Goal: Task Accomplishment & Management: Manage account settings

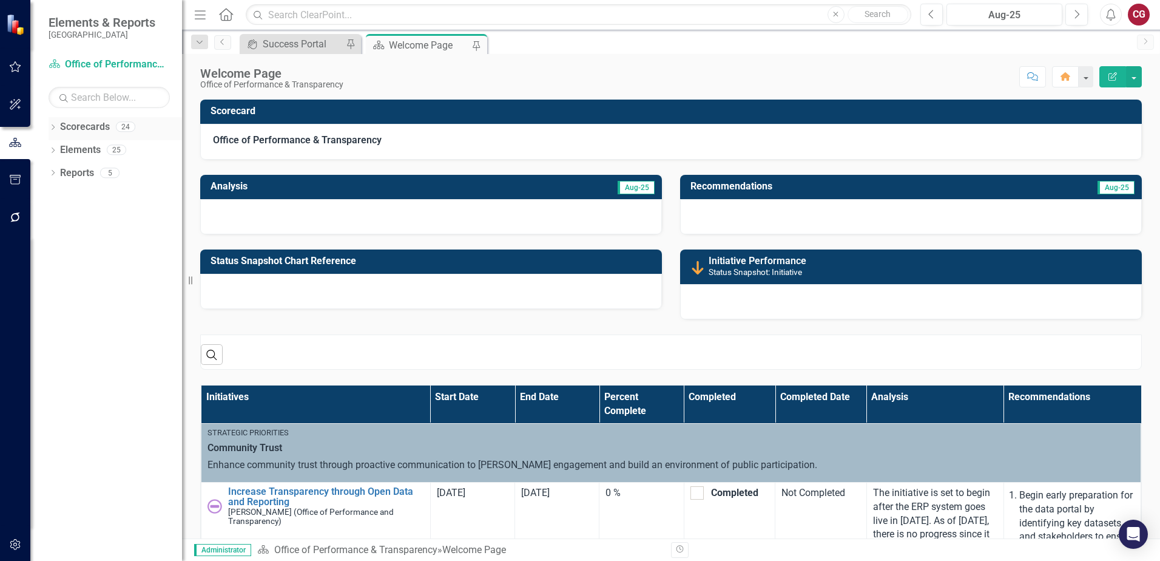
click at [52, 130] on icon "Dropdown" at bounding box center [53, 128] width 8 height 7
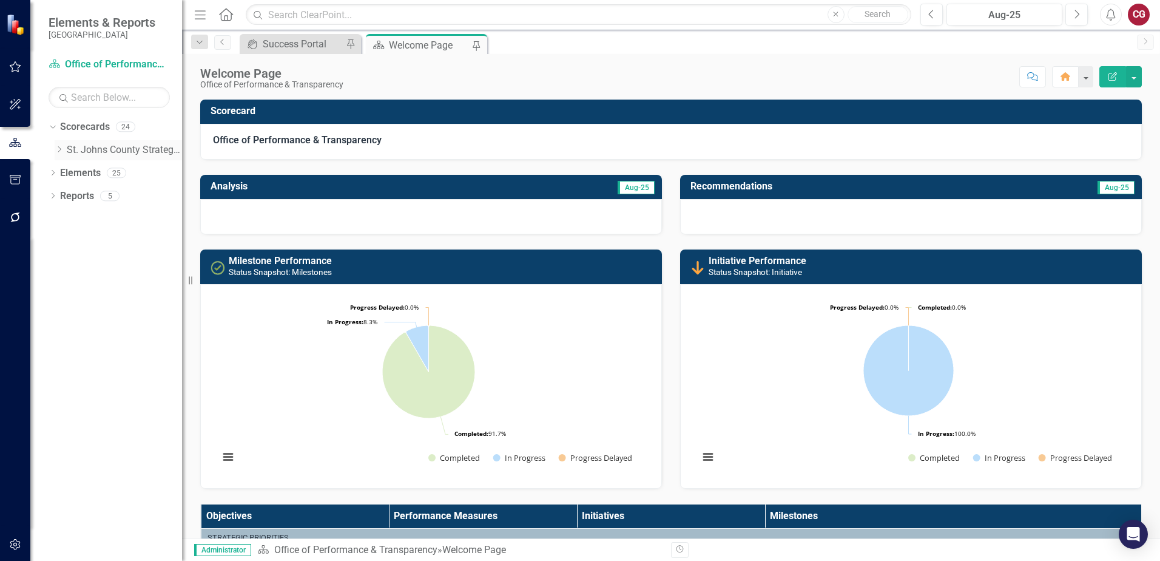
click at [61, 152] on icon "Dropdown" at bounding box center [59, 149] width 9 height 7
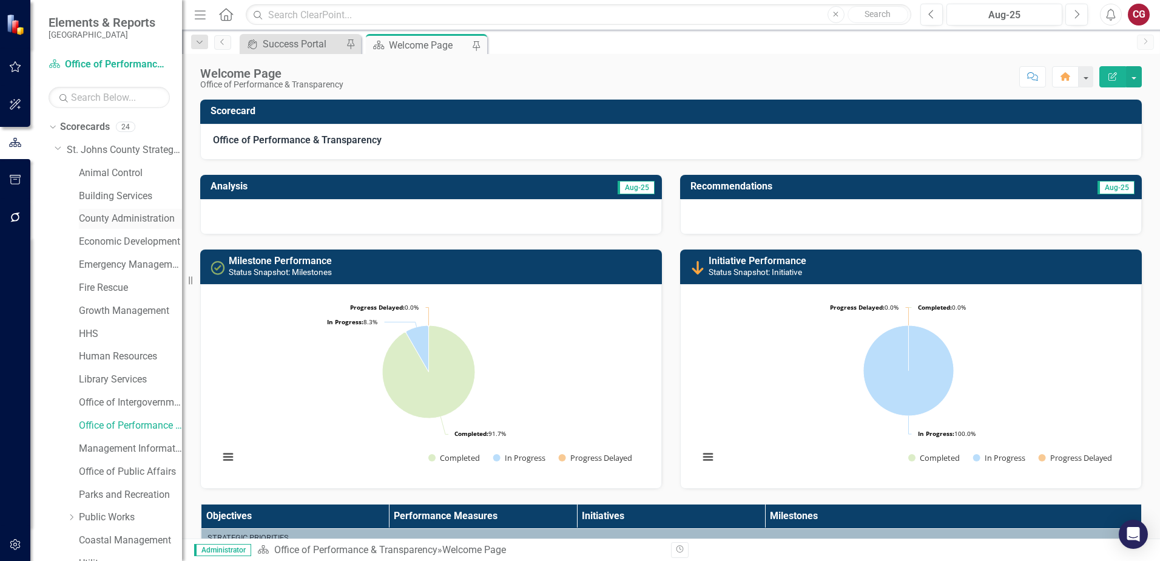
click at [118, 214] on link "County Administration" at bounding box center [130, 219] width 103 height 14
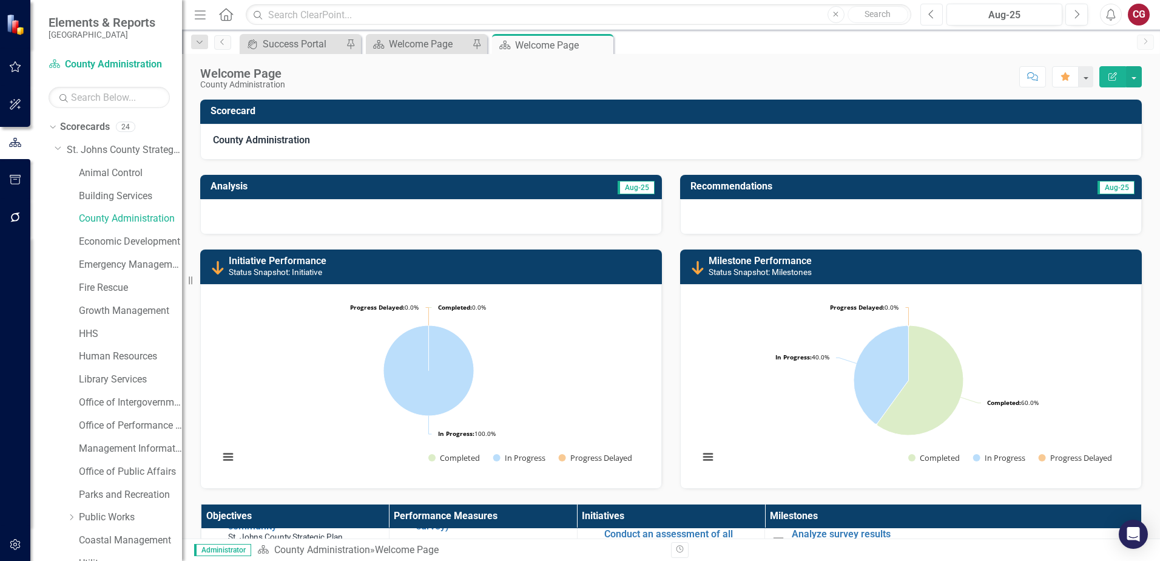
click at [930, 16] on icon "Previous" at bounding box center [931, 14] width 7 height 11
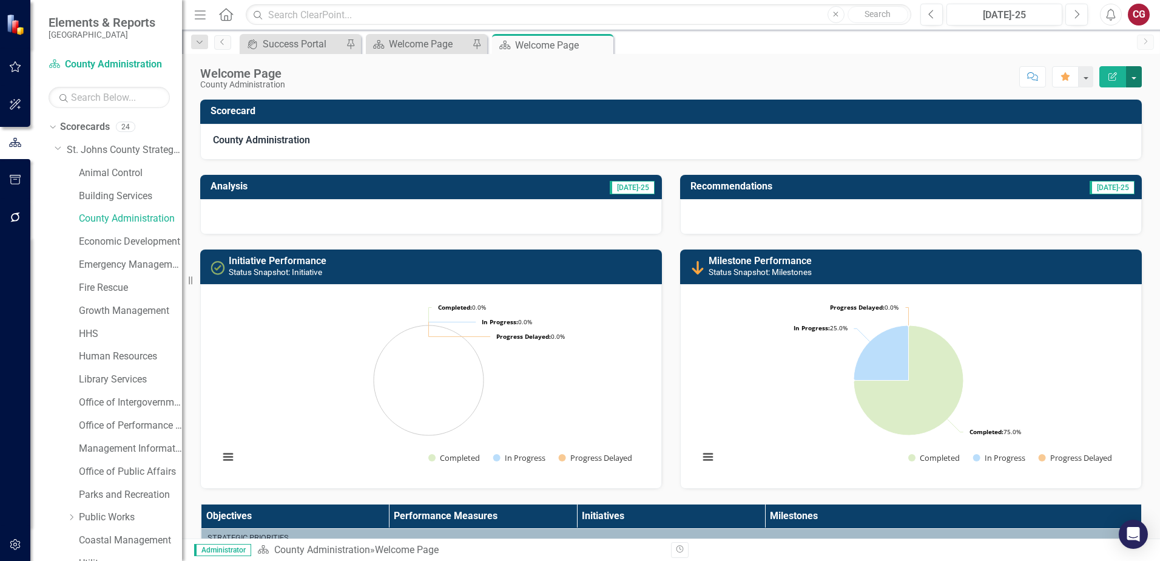
click at [1135, 81] on button "button" at bounding box center [1134, 76] width 16 height 21
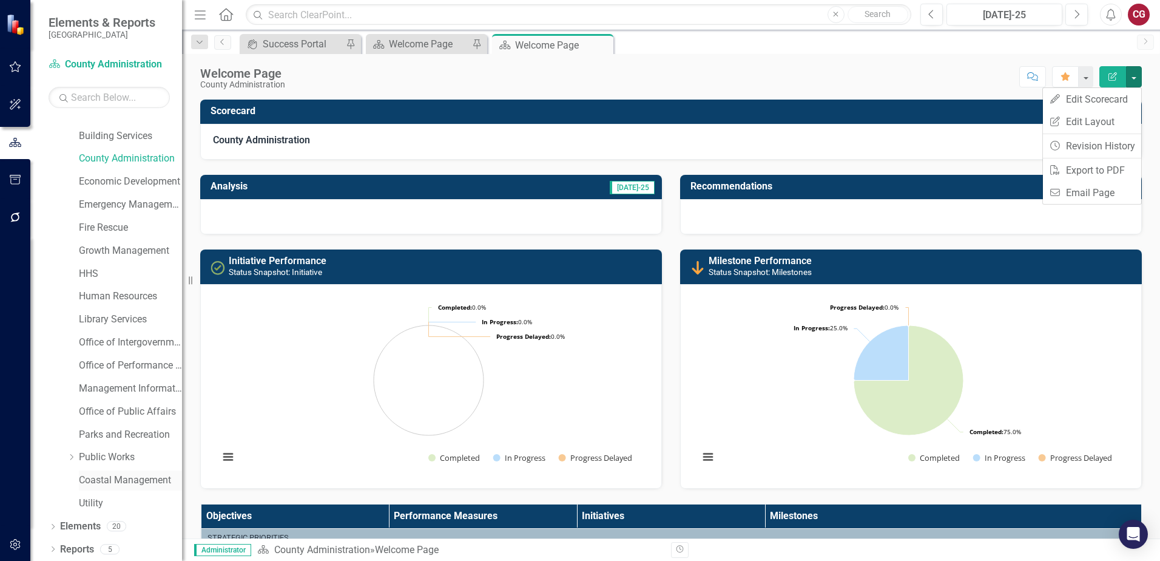
scroll to position [62, 0]
click at [93, 524] on link "Elements" at bounding box center [80, 525] width 41 height 14
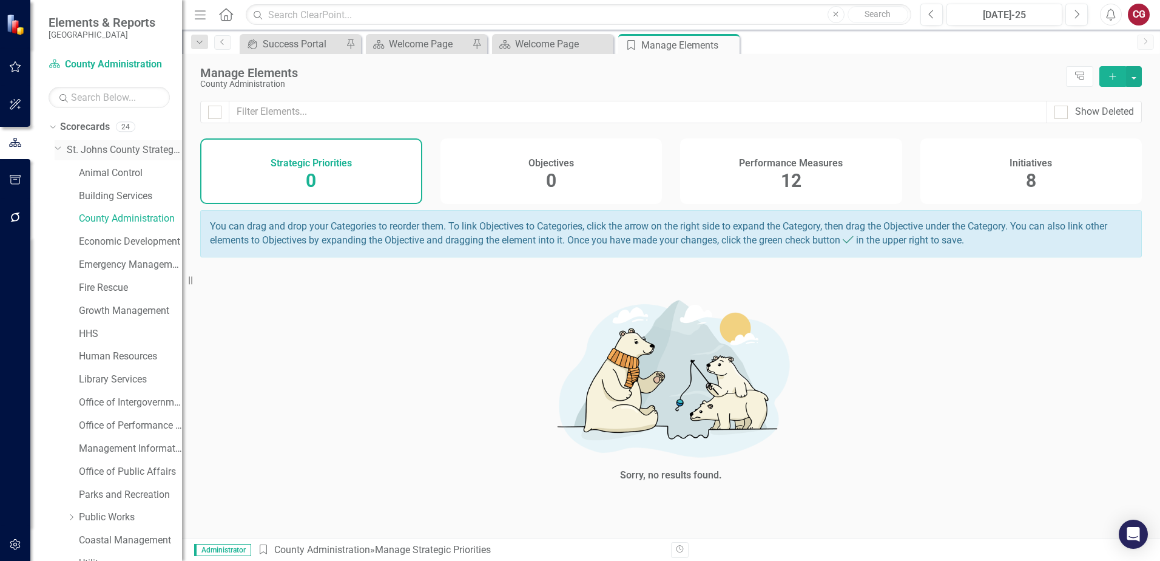
click at [84, 146] on link "St. Johns County Strategic Plan" at bounding box center [124, 150] width 115 height 14
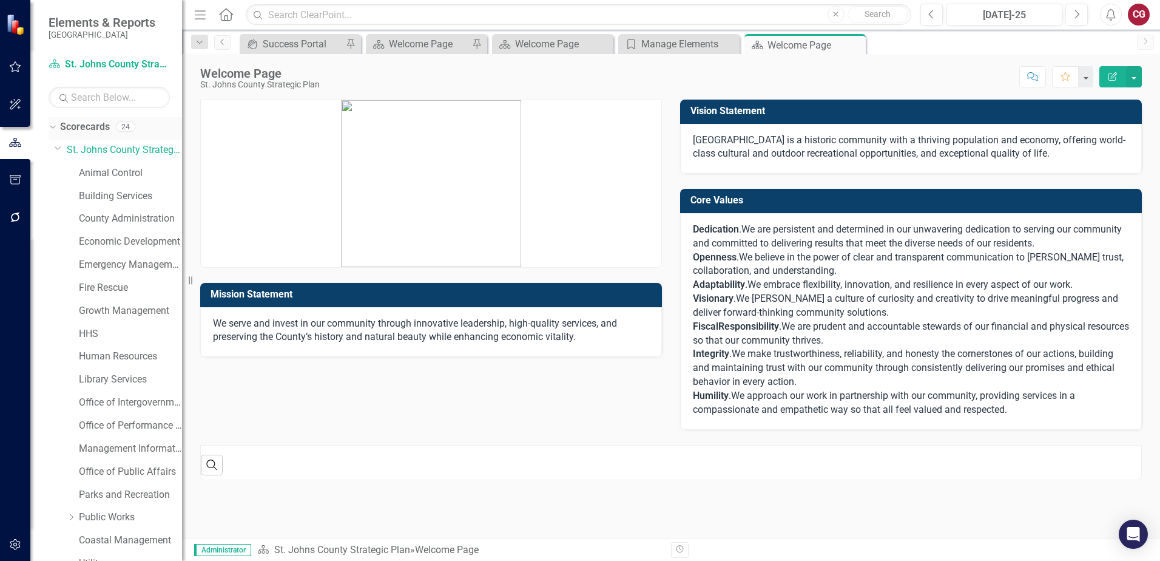
click at [91, 126] on link "Scorecards" at bounding box center [85, 127] width 50 height 14
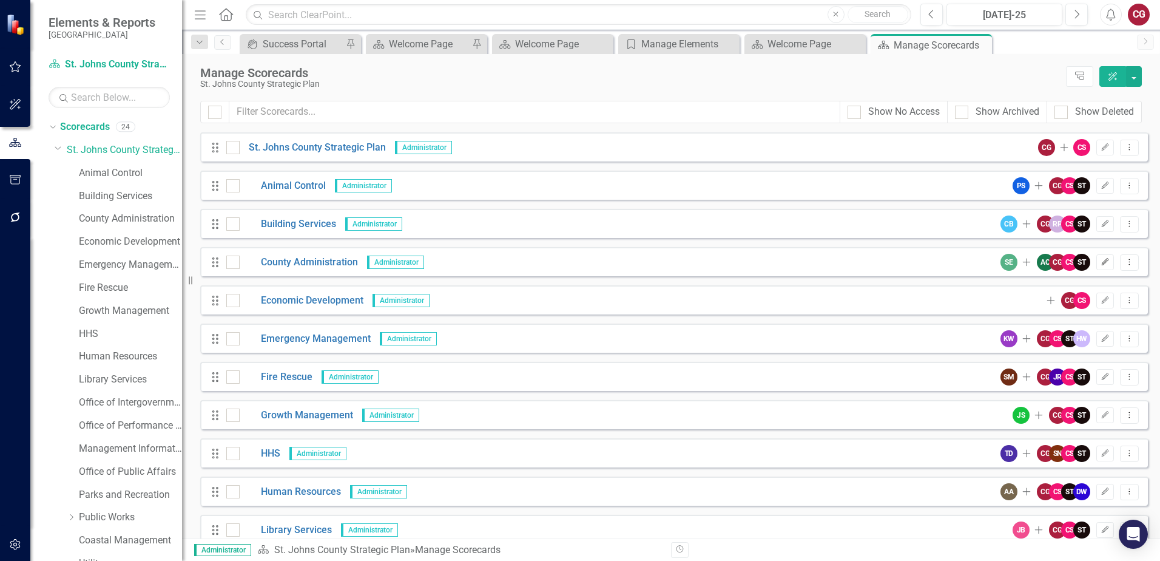
click at [1101, 265] on icon "Edit" at bounding box center [1105, 261] width 9 height 7
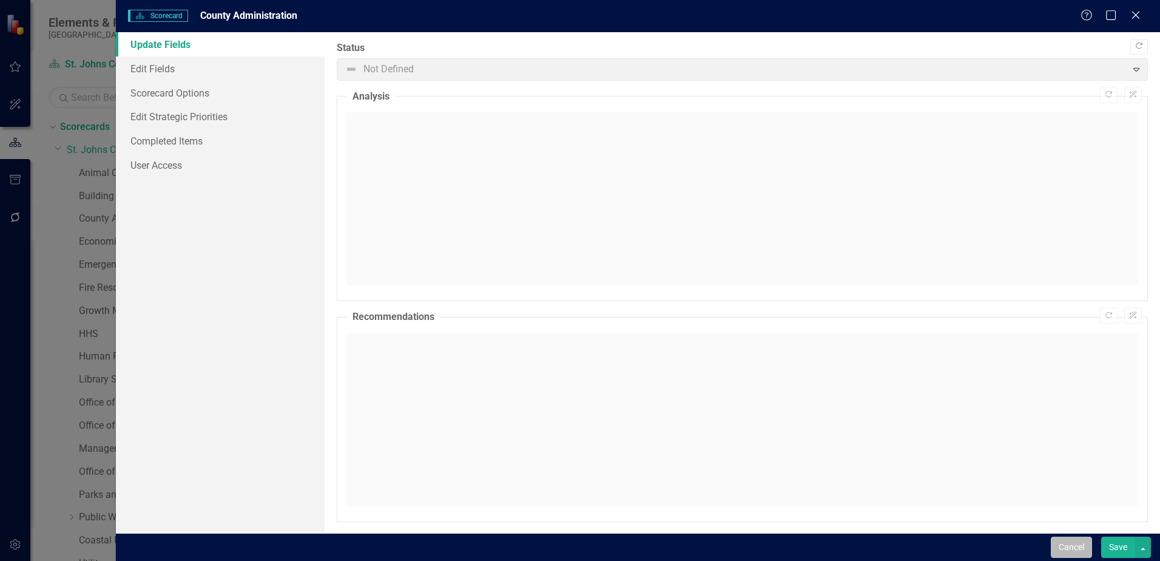
click at [1072, 545] on button "Cancel" at bounding box center [1071, 546] width 41 height 21
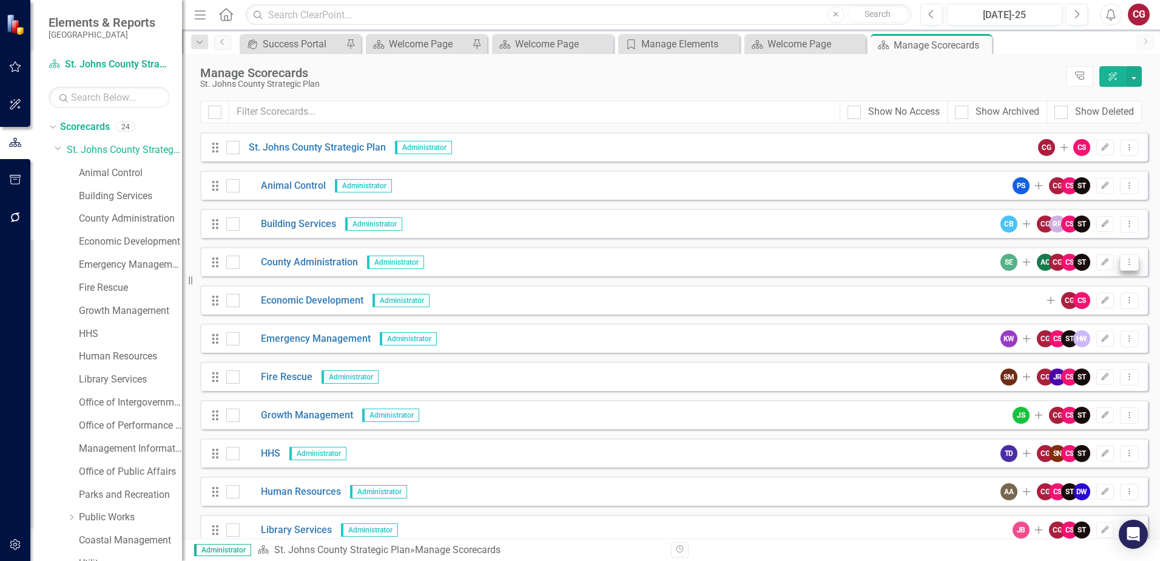
click at [1124, 265] on icon "Dropdown Menu" at bounding box center [1129, 262] width 10 height 8
click at [1079, 326] on link "Copy Forward Copy Forward Scorecard" at bounding box center [1062, 327] width 134 height 22
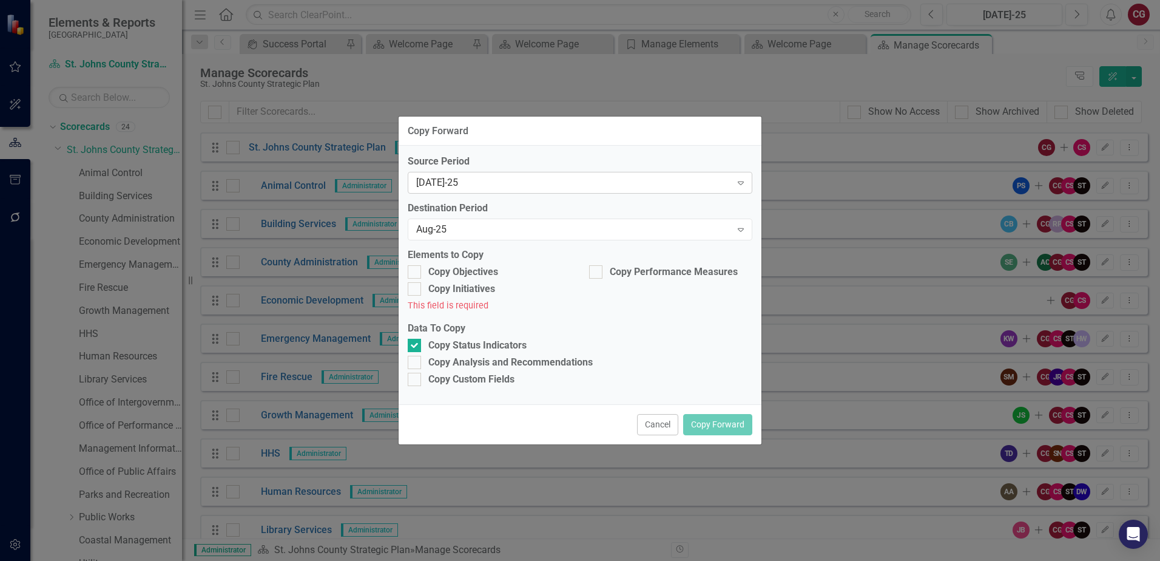
click at [445, 181] on div "[DATE]-25" at bounding box center [573, 183] width 315 height 14
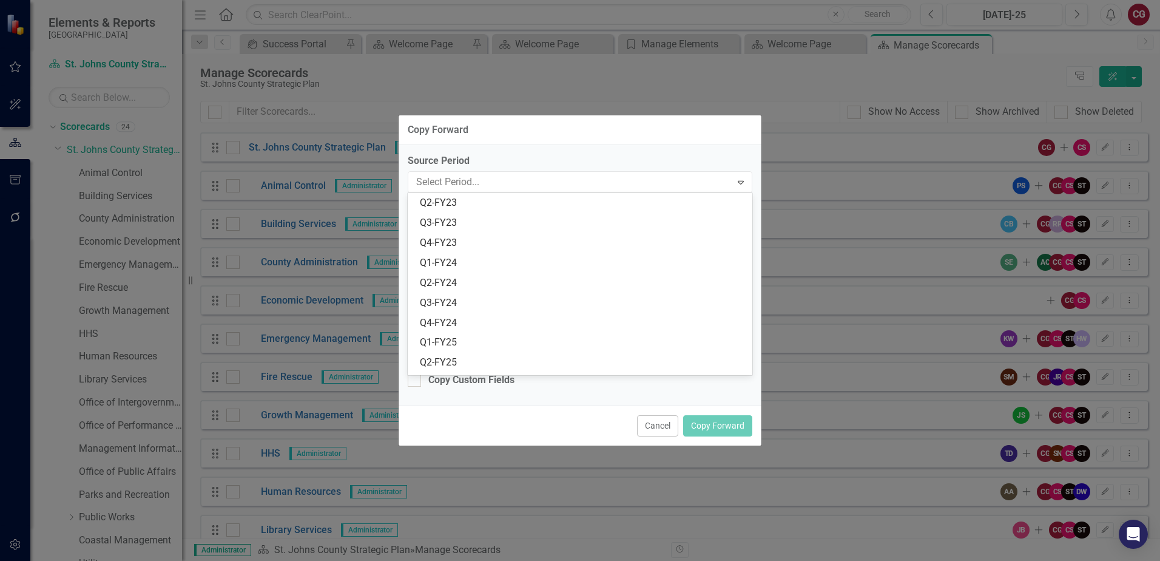
scroll to position [199, 0]
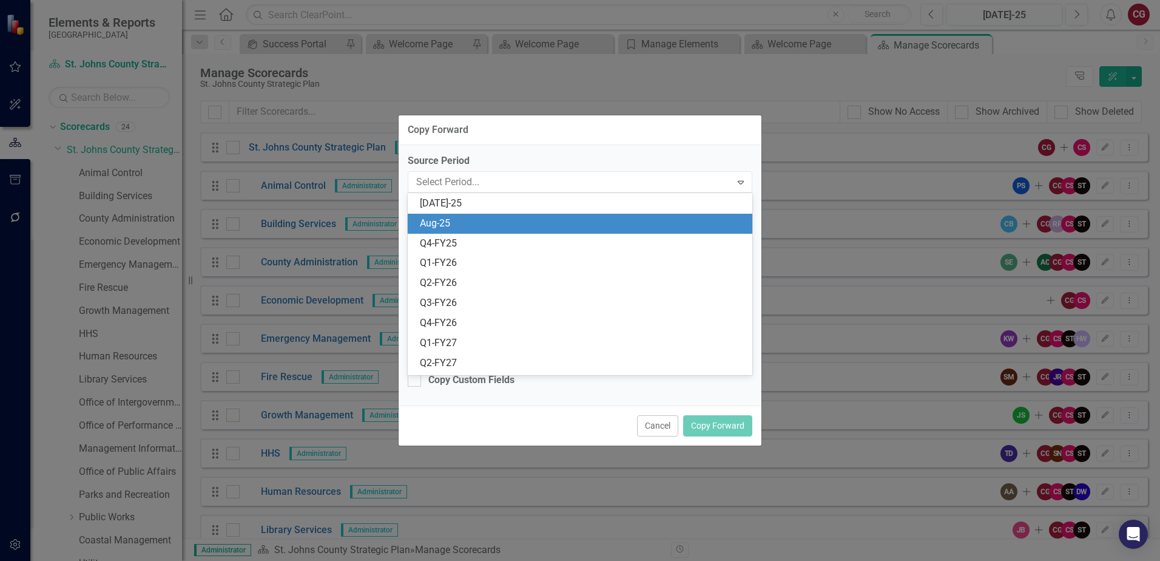
click at [451, 225] on div "Aug-25" at bounding box center [582, 224] width 325 height 14
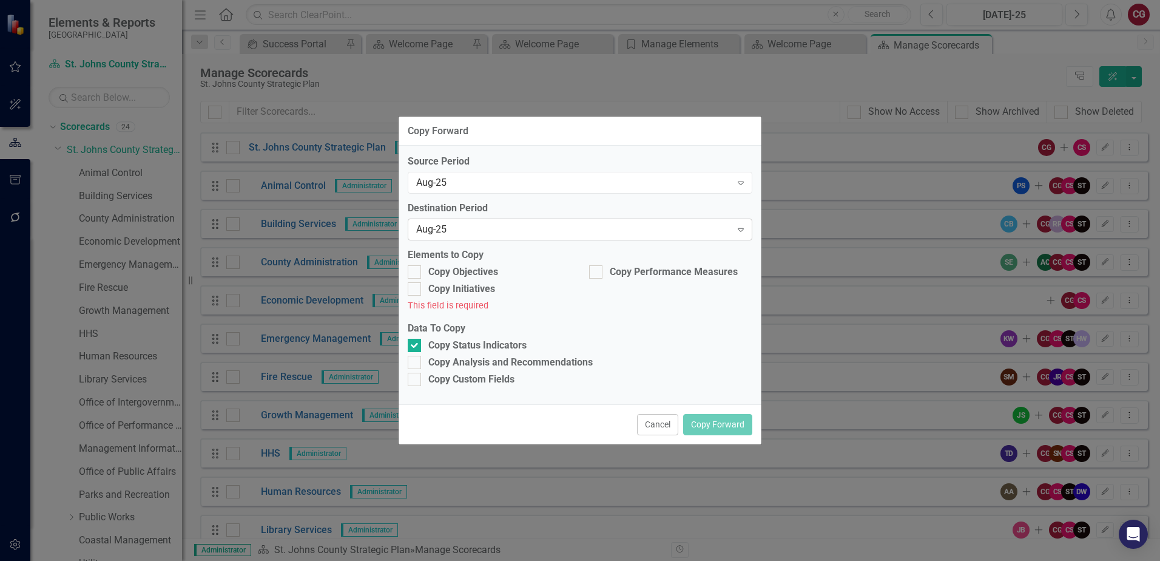
click at [451, 231] on div "Aug-25" at bounding box center [573, 230] width 315 height 14
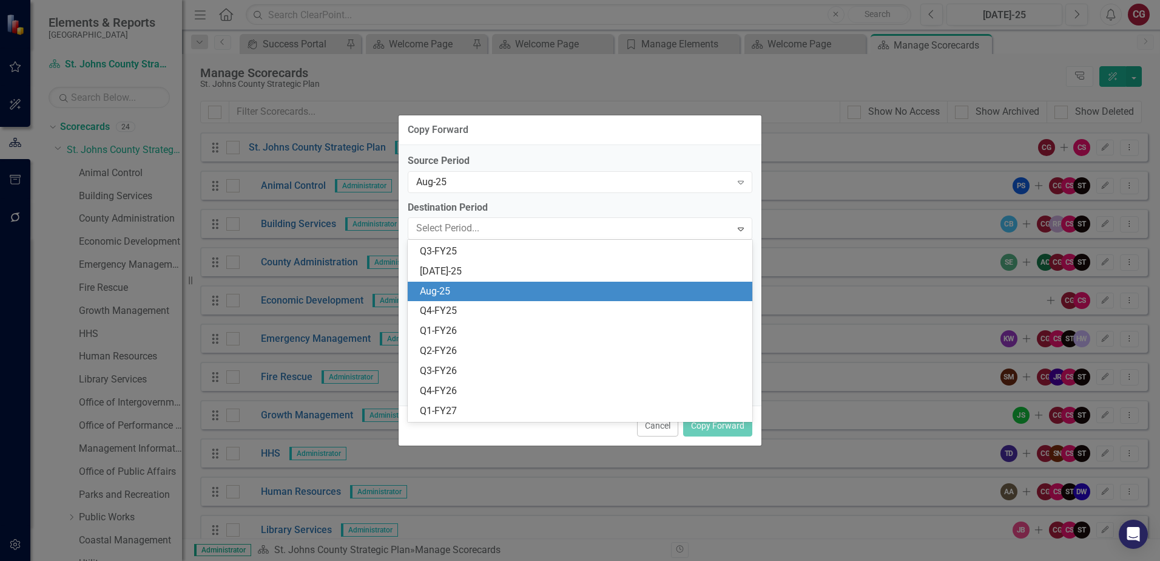
scroll to position [158, 0]
click at [451, 292] on div "[DATE]-25" at bounding box center [582, 291] width 325 height 14
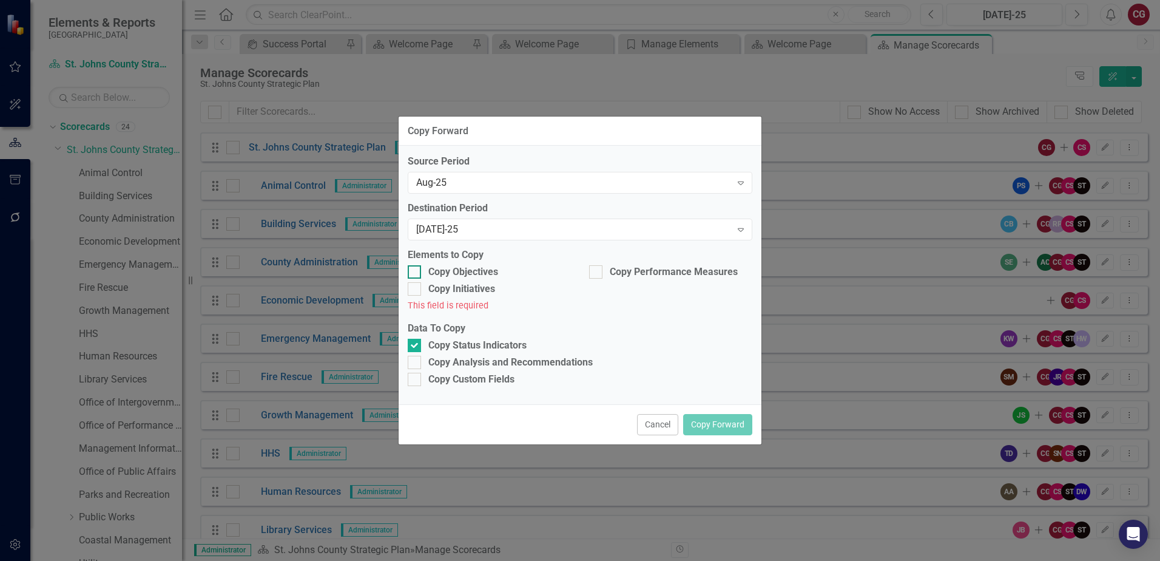
click at [416, 268] on div at bounding box center [414, 271] width 13 height 13
click at [416, 268] on input "Copy Objectives" at bounding box center [412, 269] width 8 height 8
checkbox input "true"
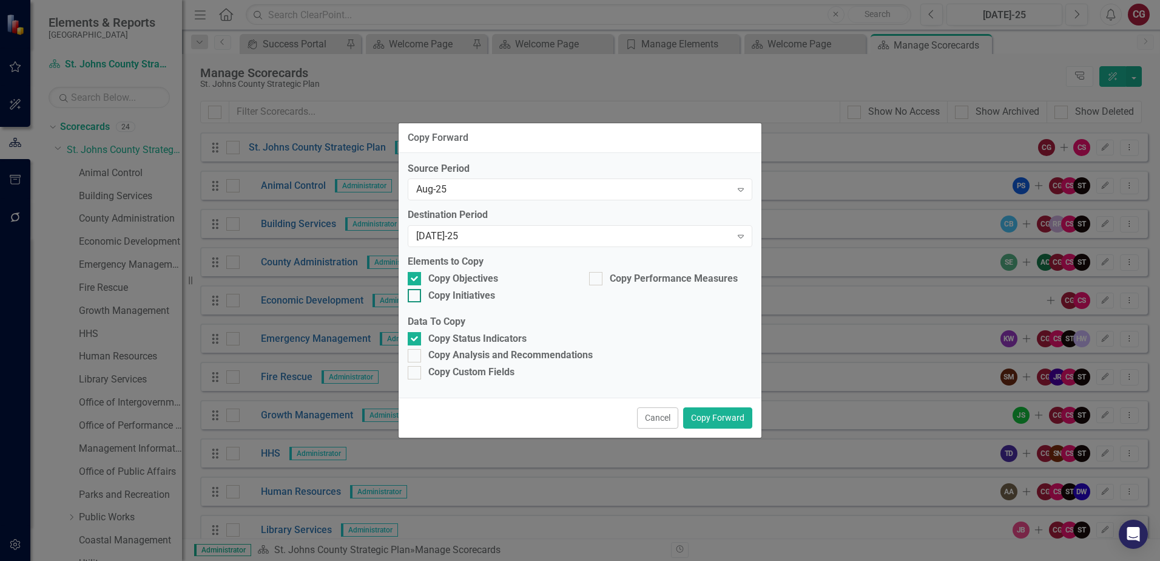
click at [417, 295] on div at bounding box center [414, 295] width 13 height 13
click at [416, 295] on input "Copy Initiatives" at bounding box center [412, 293] width 8 height 8
checkbox input "true"
click at [597, 283] on div at bounding box center [595, 278] width 13 height 13
click at [597, 280] on input "Copy Performance Measures" at bounding box center [593, 276] width 8 height 8
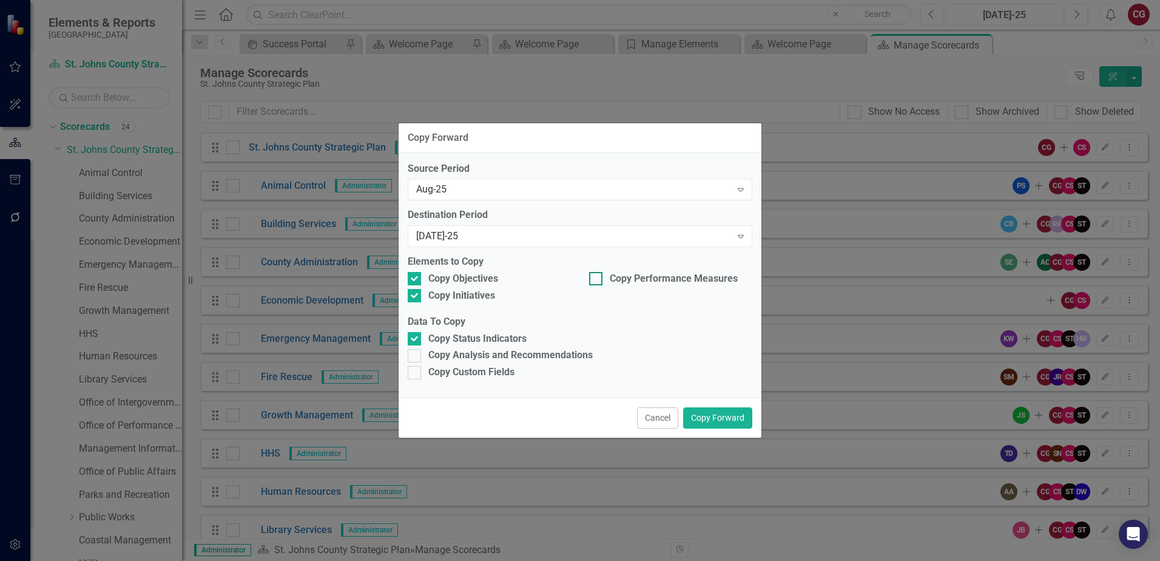
checkbox input "true"
click at [411, 354] on input "Copy Analysis and Recommendations" at bounding box center [412, 353] width 8 height 8
checkbox input "true"
click at [415, 373] on input "Copy Custom Fields" at bounding box center [412, 370] width 8 height 8
checkbox input "true"
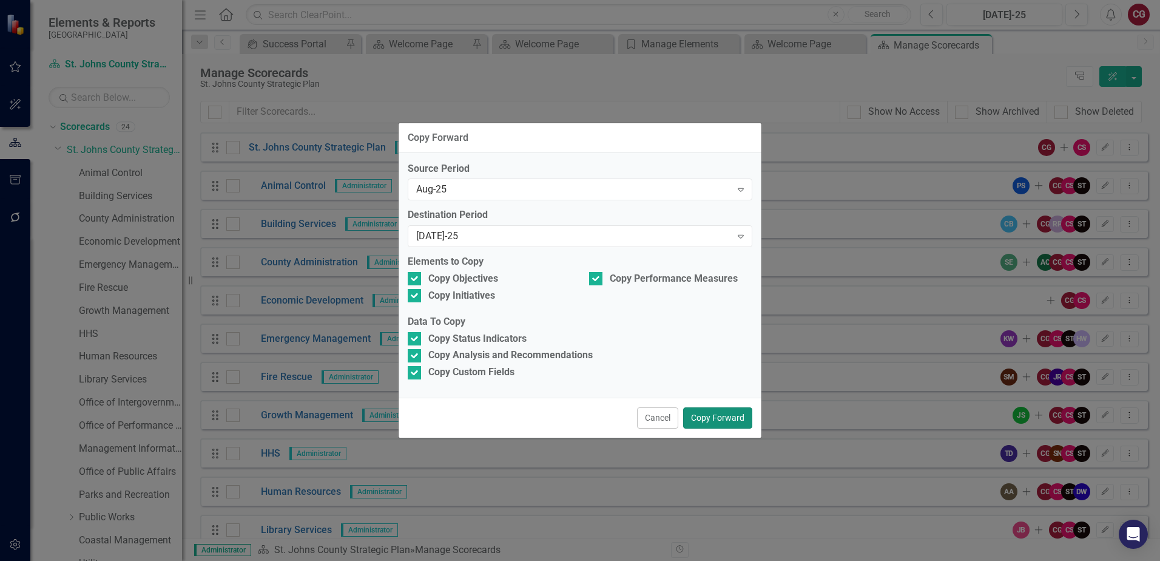
click at [687, 416] on button "Copy Forward" at bounding box center [717, 417] width 69 height 21
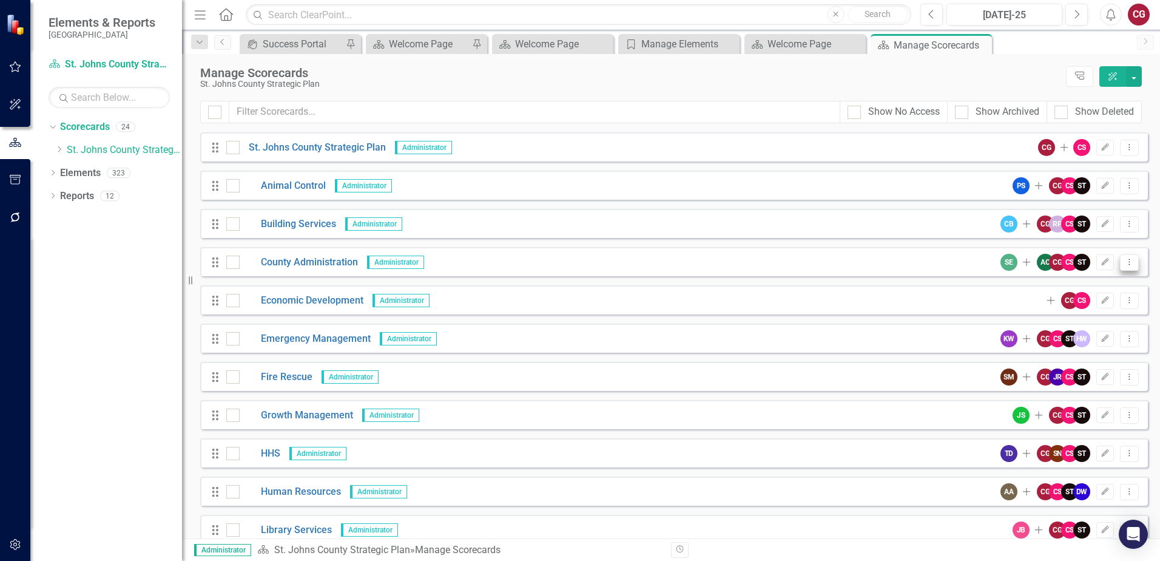
click at [1126, 266] on button "Dropdown Menu" at bounding box center [1129, 262] width 19 height 16
click at [1061, 328] on link "Copy Forward Copy Forward Scorecard" at bounding box center [1062, 327] width 134 height 22
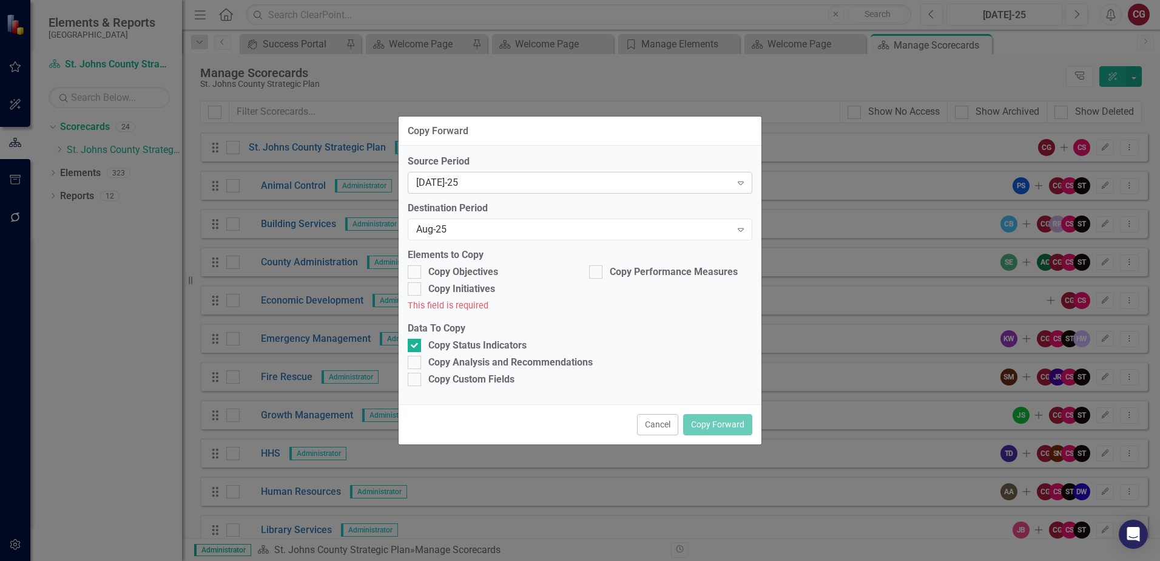
click at [489, 178] on div "[DATE]-25" at bounding box center [573, 183] width 315 height 14
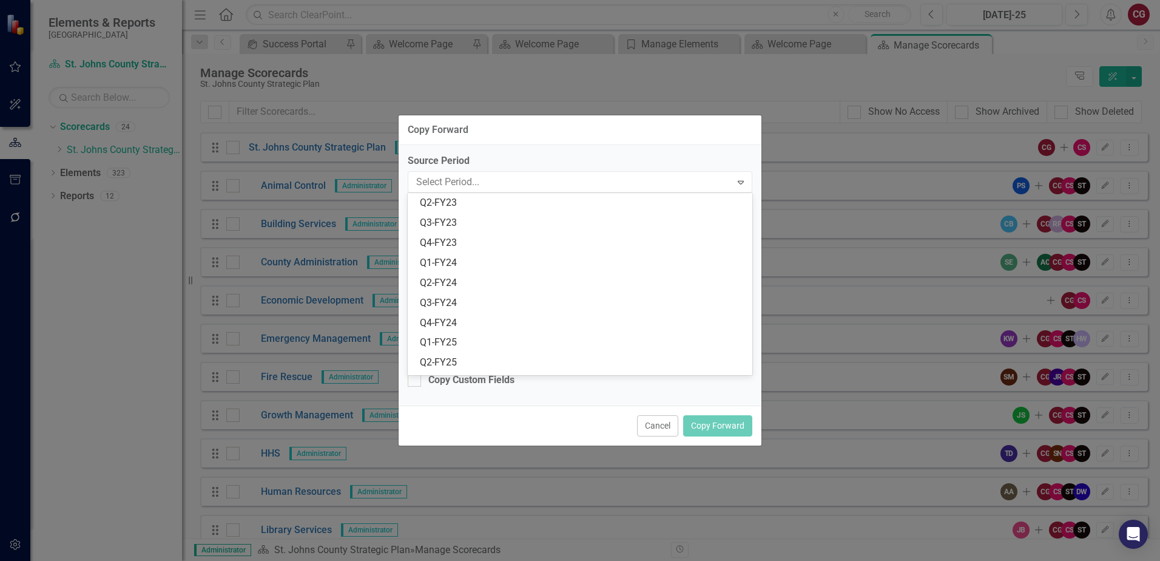
scroll to position [199, 0]
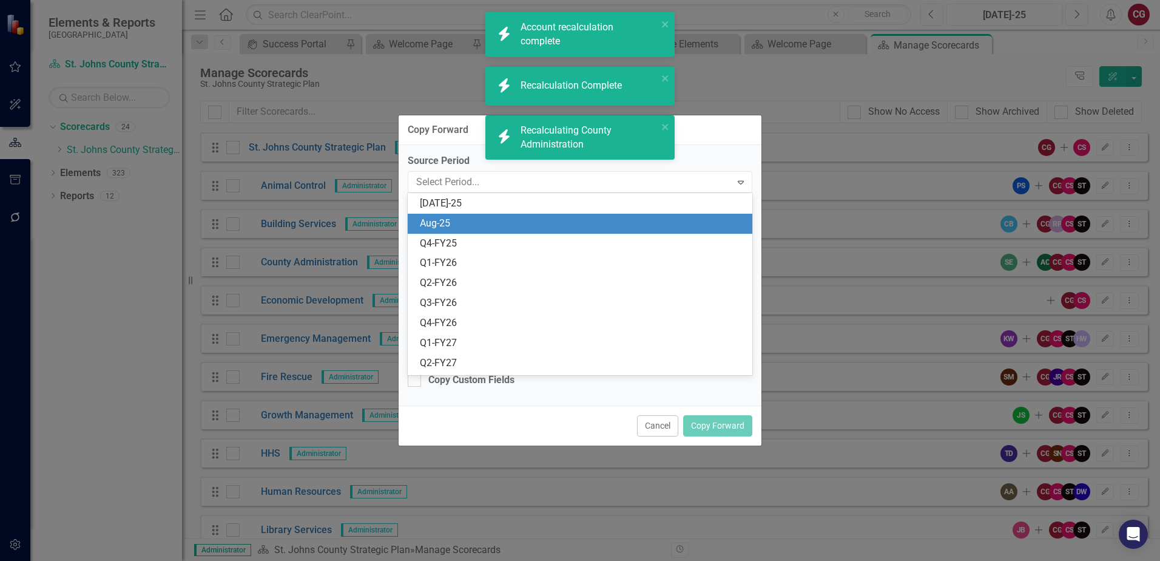
click at [465, 220] on div "Aug-25" at bounding box center [582, 224] width 325 height 14
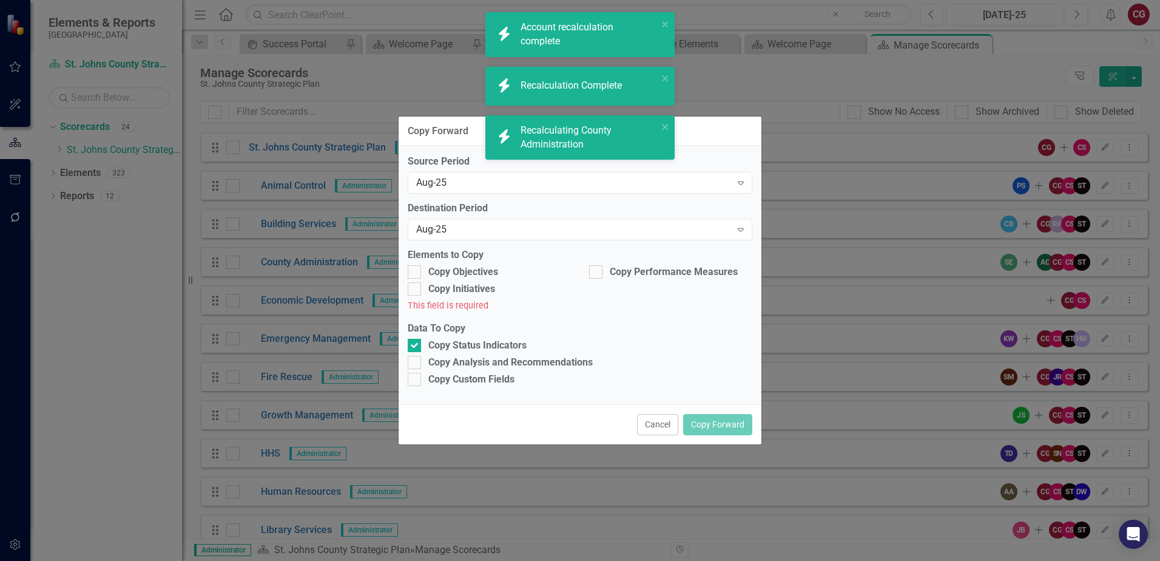
click at [465, 220] on div "Aug-25 Expand" at bounding box center [580, 229] width 345 height 22
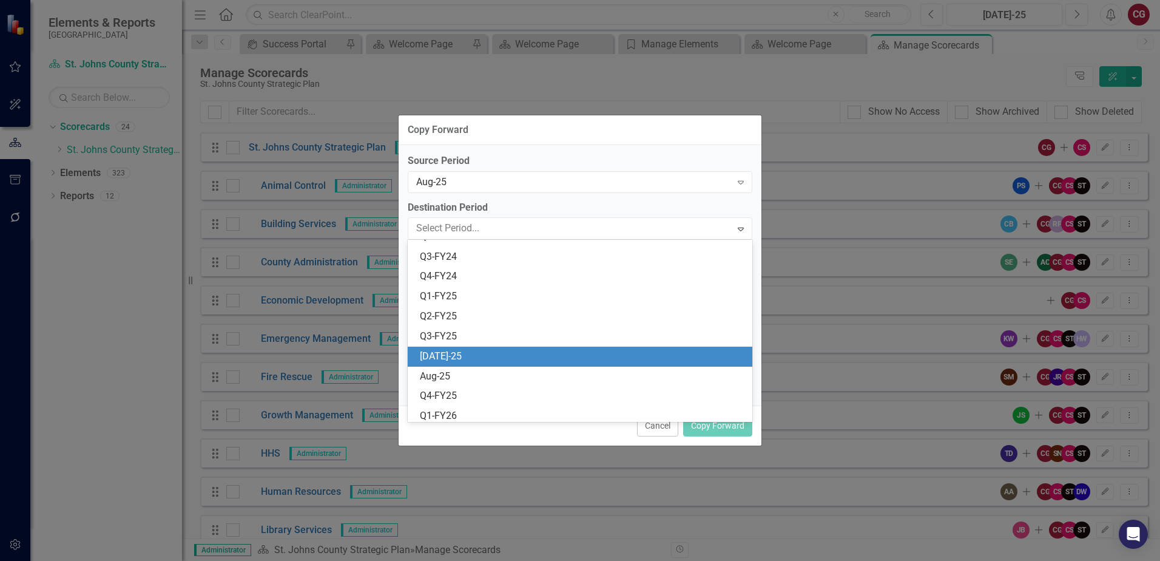
scroll to position [75, 0]
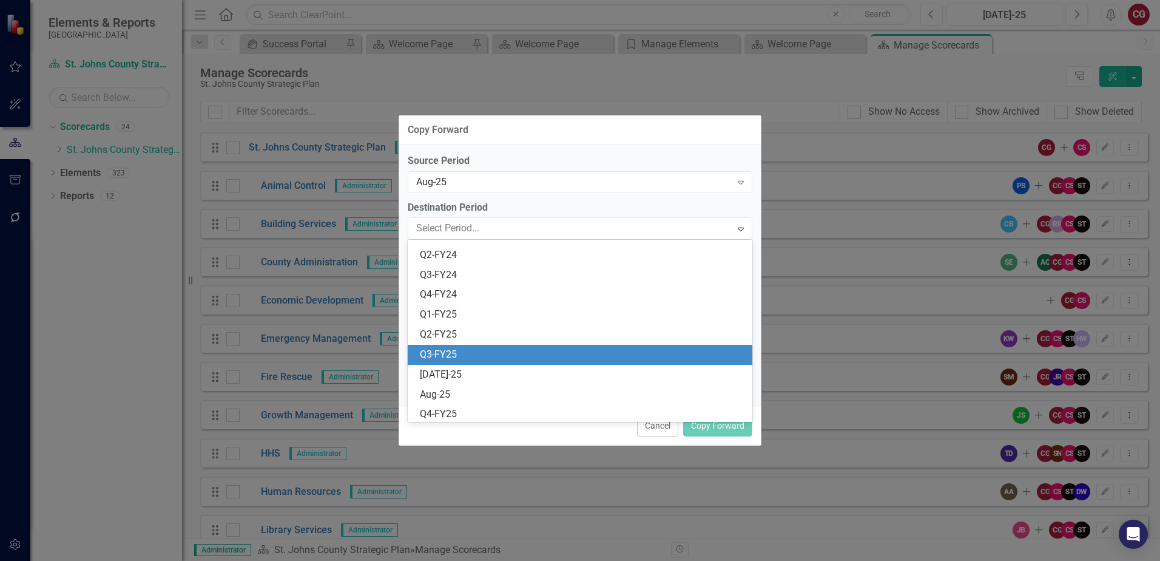
click at [453, 349] on div "Q3-FY25" at bounding box center [582, 355] width 325 height 14
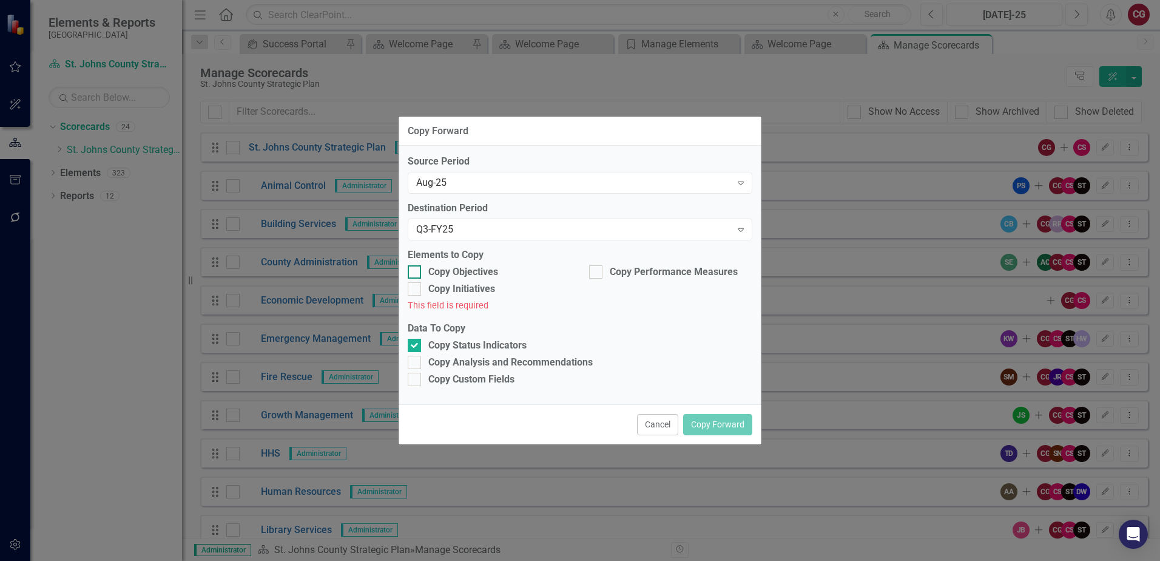
click at [424, 269] on div "Copy Objectives" at bounding box center [489, 272] width 163 height 14
click at [416, 269] on input "Copy Objectives" at bounding box center [412, 269] width 8 height 8
checkbox input "true"
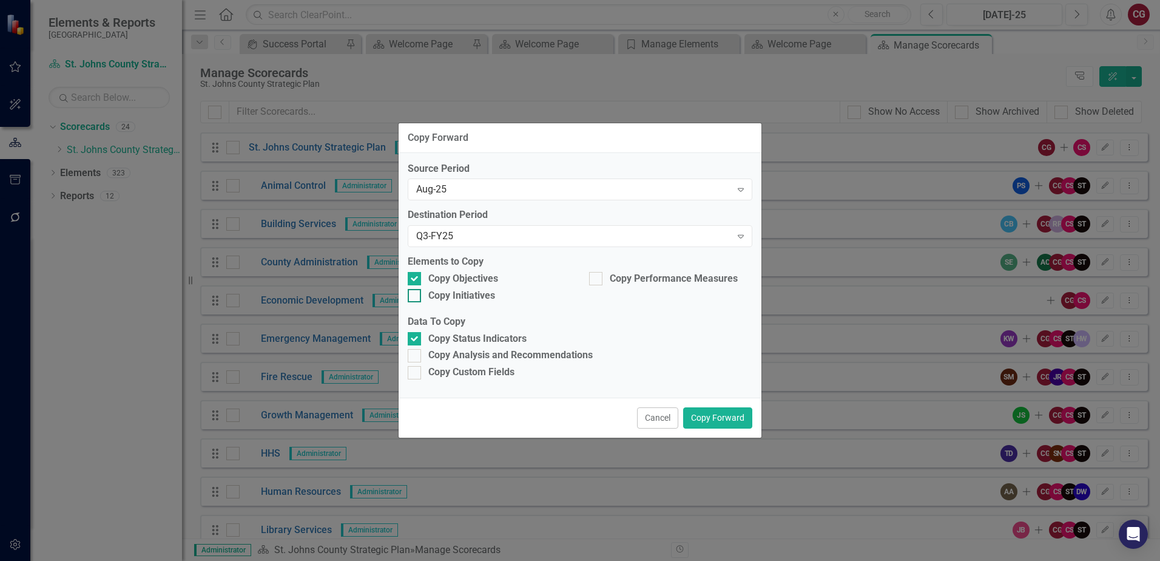
click at [420, 297] on div at bounding box center [414, 295] width 13 height 13
click at [416, 297] on input "Copy Initiatives" at bounding box center [412, 293] width 8 height 8
checkbox input "true"
click at [592, 277] on input "Copy Performance Measures" at bounding box center [593, 276] width 8 height 8
checkbox input "true"
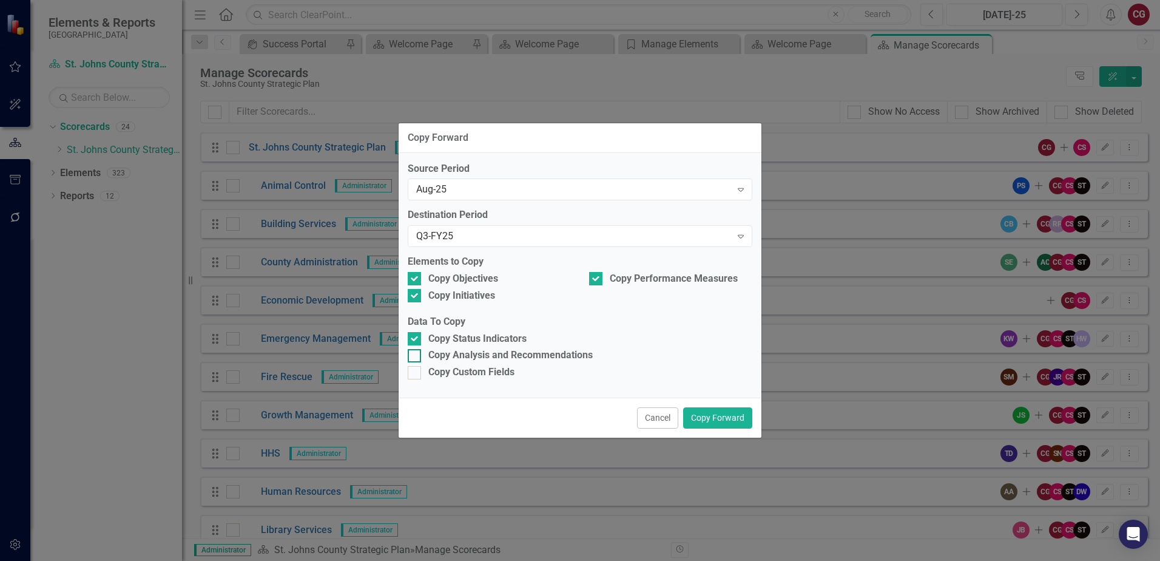
click at [414, 354] on input "Copy Analysis and Recommendations" at bounding box center [412, 353] width 8 height 8
checkbox input "true"
click at [412, 378] on div at bounding box center [414, 372] width 13 height 13
click at [412, 374] on input "Copy Custom Fields" at bounding box center [412, 370] width 8 height 8
checkbox input "true"
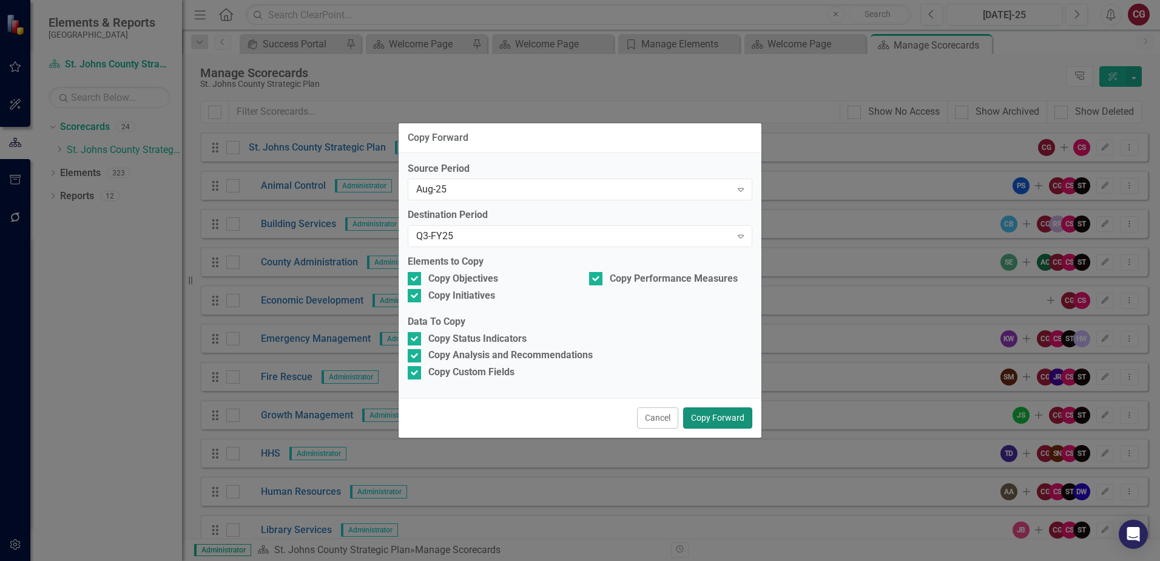
click at [703, 422] on button "Copy Forward" at bounding box center [717, 417] width 69 height 21
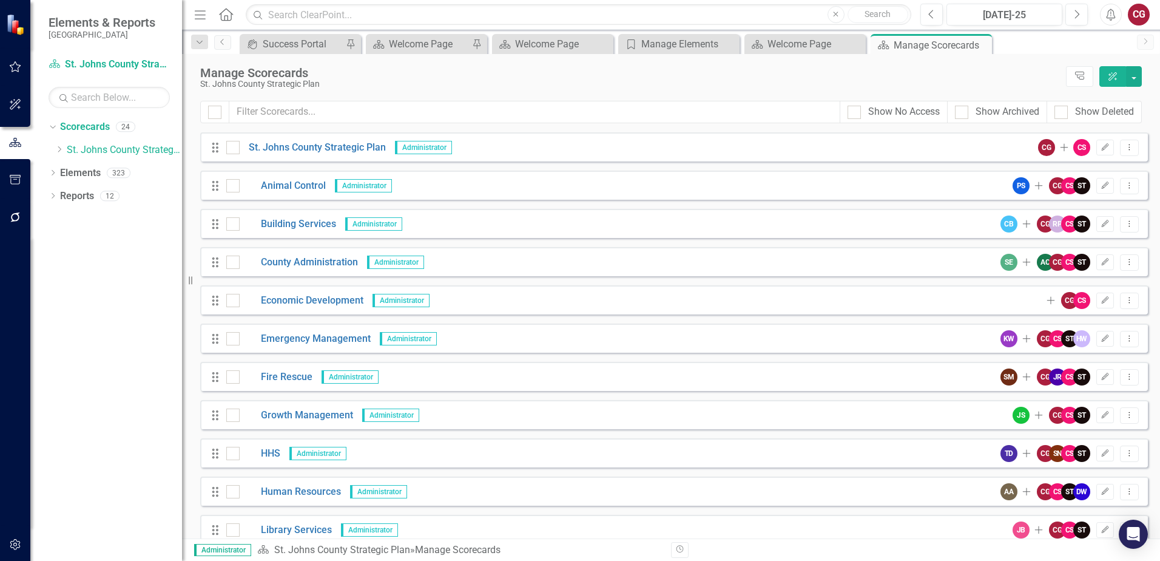
click at [228, 16] on icon at bounding box center [226, 14] width 14 height 13
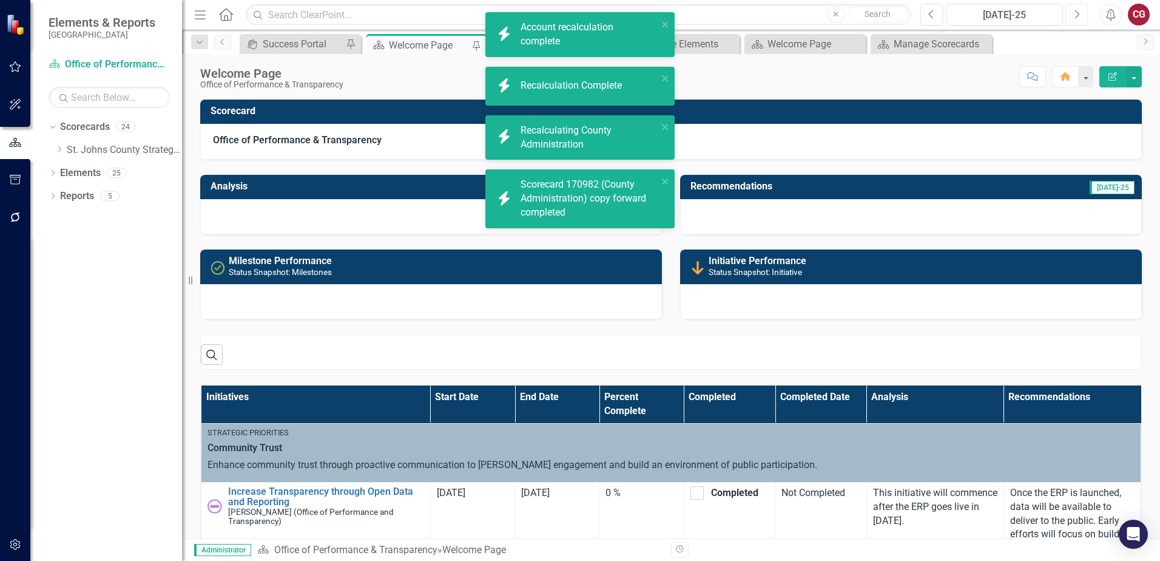
click at [1074, 16] on icon "Next" at bounding box center [1076, 14] width 7 height 11
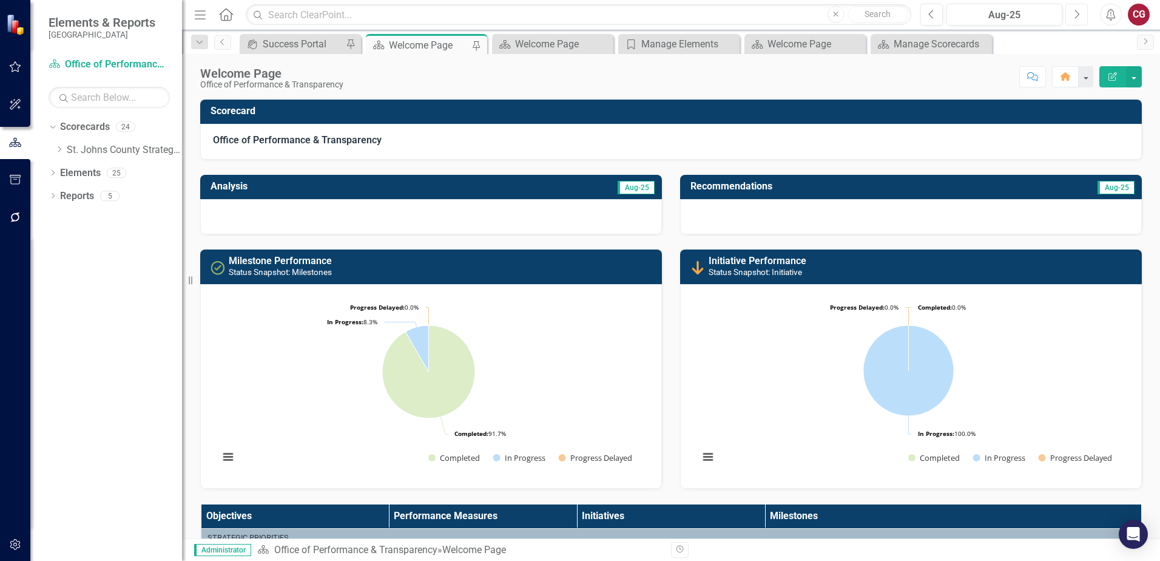
click at [1083, 16] on button "Next" at bounding box center [1076, 15] width 22 height 22
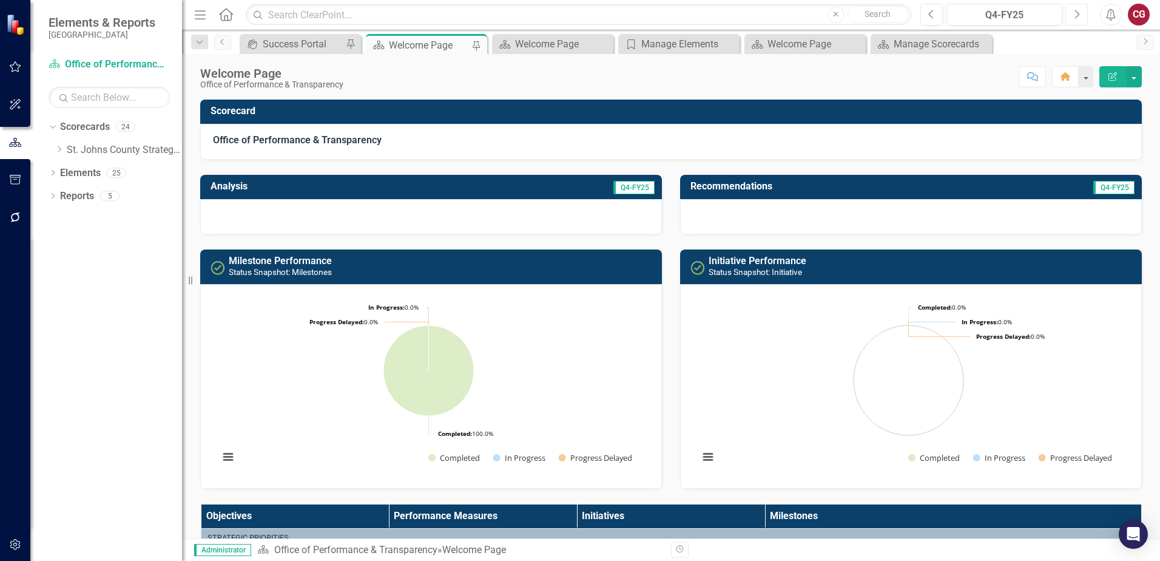
click at [1071, 17] on button "Next" at bounding box center [1076, 15] width 22 height 22
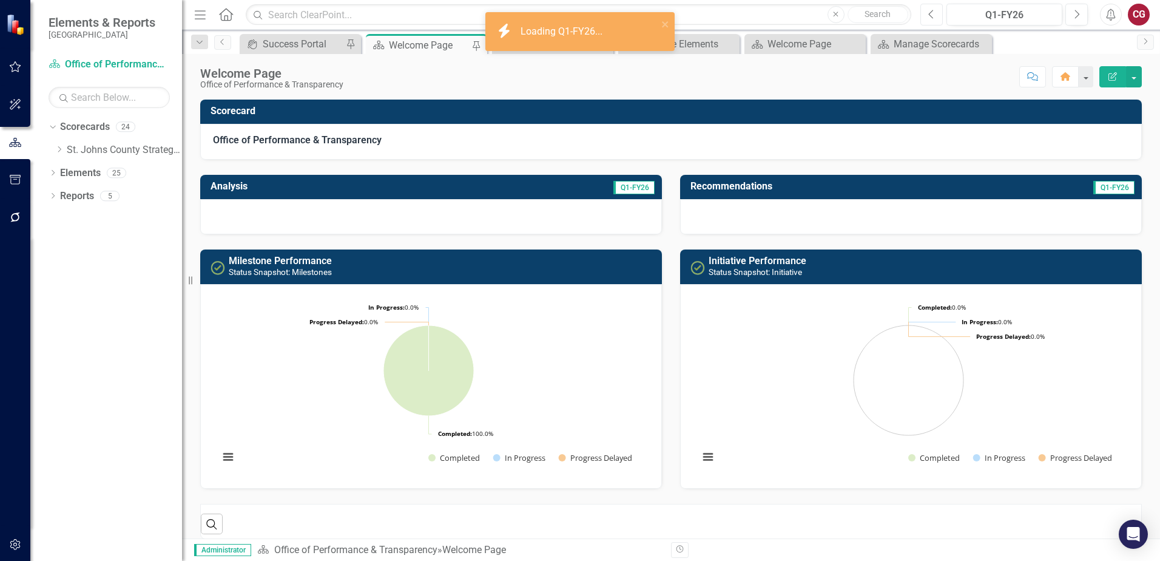
click at [927, 20] on button "Previous" at bounding box center [931, 15] width 22 height 22
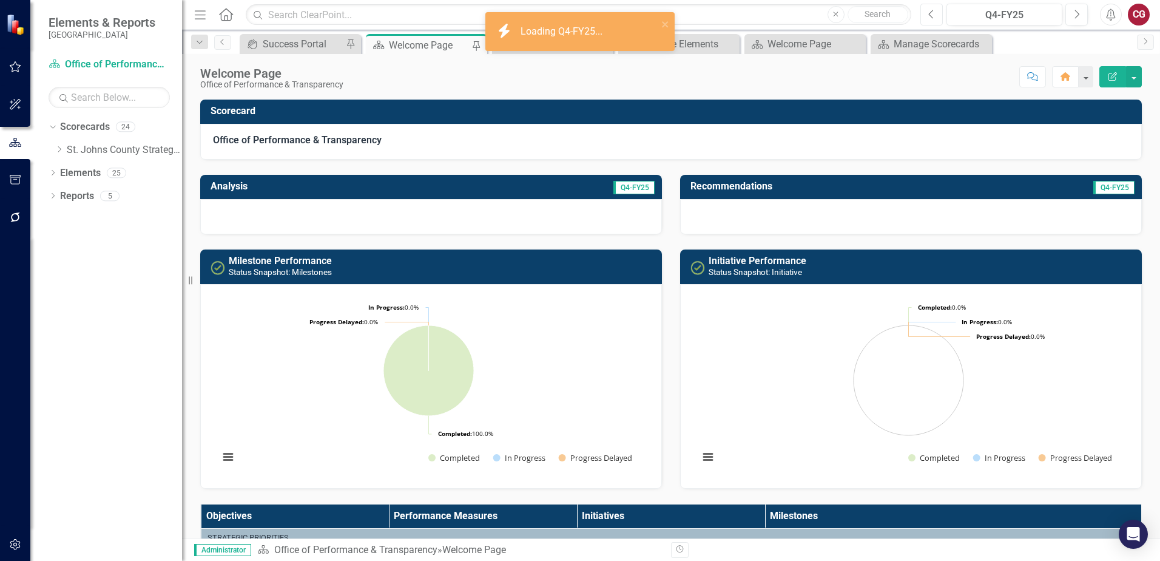
click at [928, 18] on icon "Previous" at bounding box center [931, 14] width 7 height 11
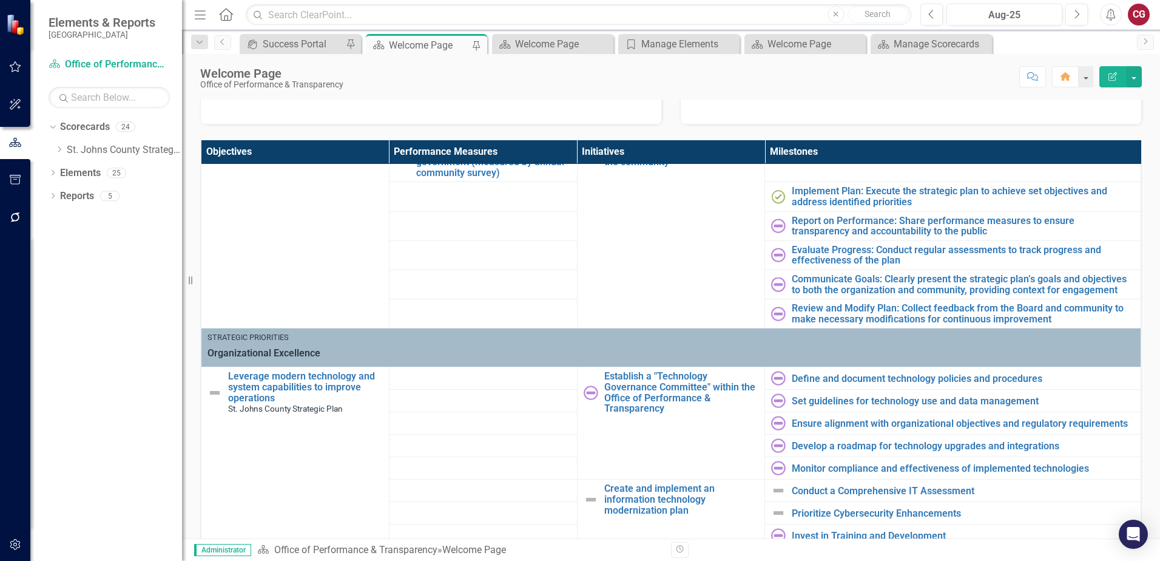
scroll to position [303, 0]
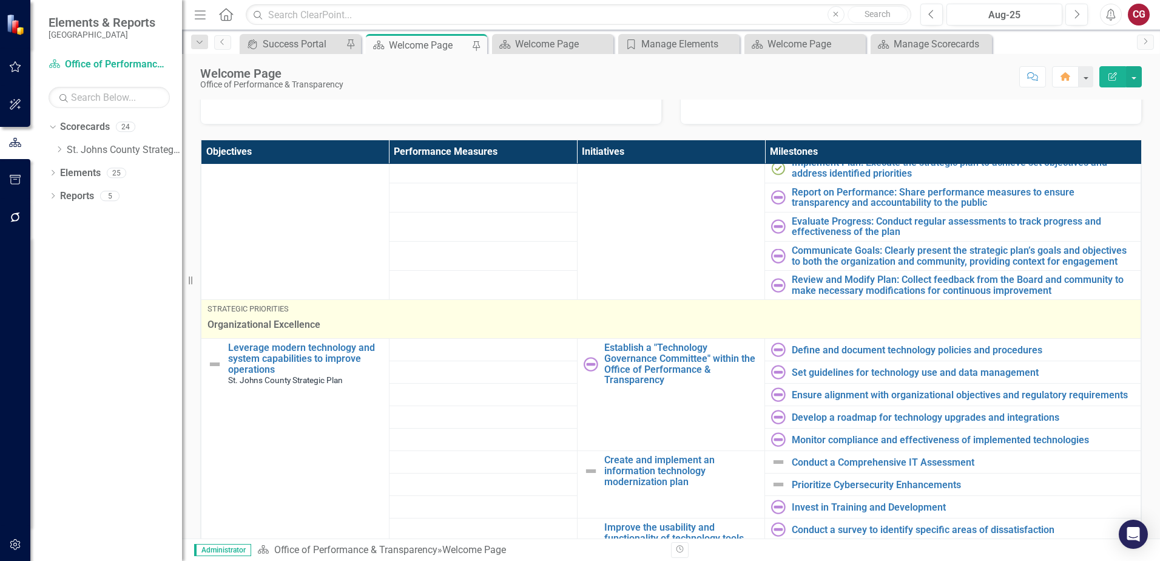
click at [789, 334] on td "Strategic Priorities Organizational Excellence" at bounding box center [671, 319] width 940 height 39
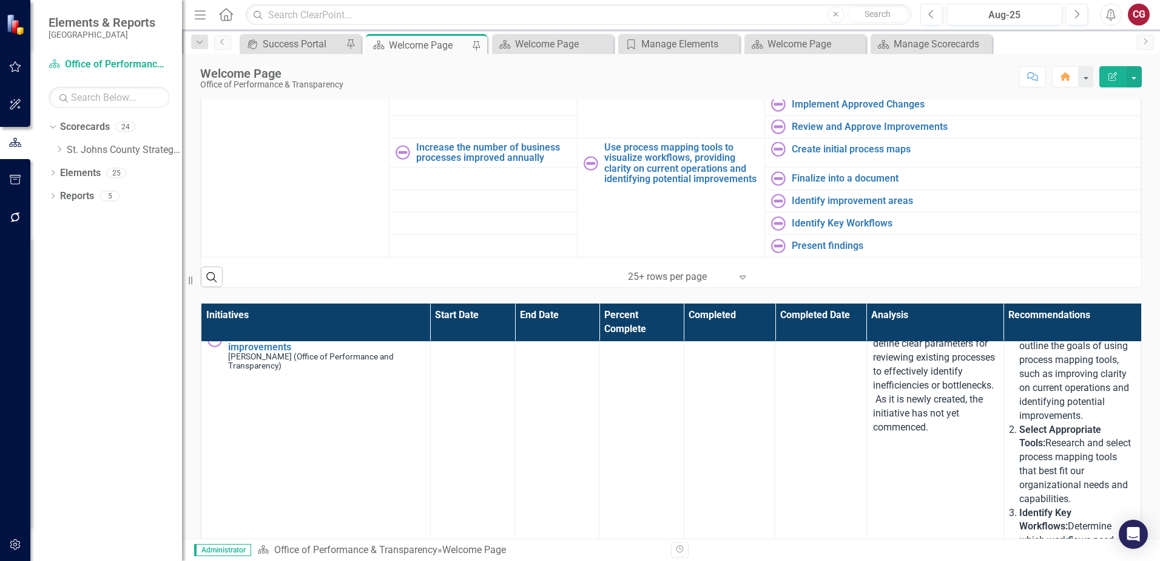
scroll to position [3094, 0]
click at [59, 149] on icon "Dropdown" at bounding box center [59, 149] width 9 height 7
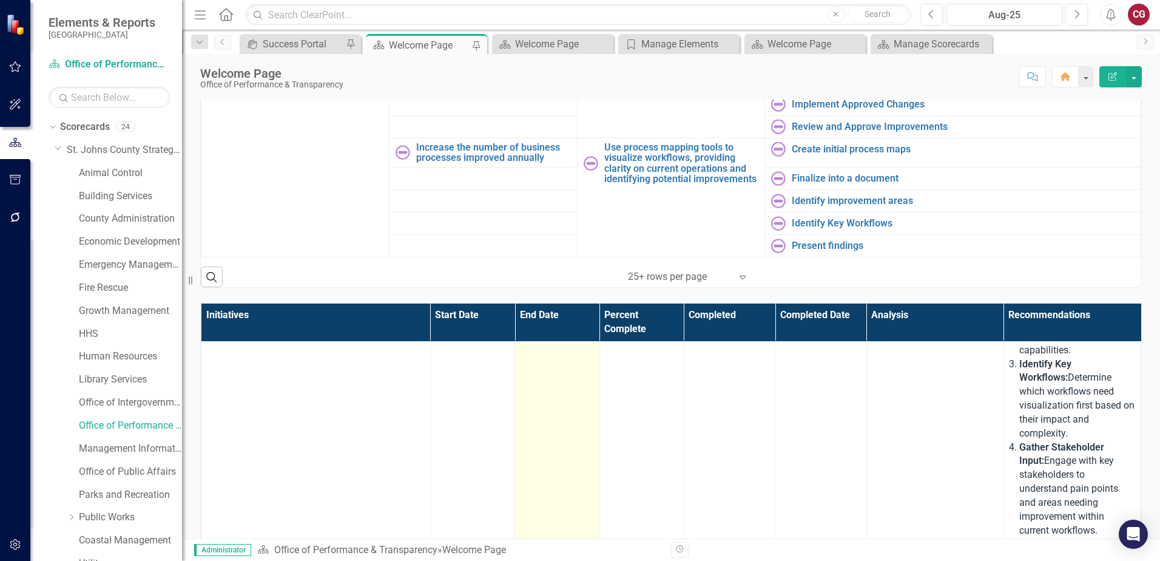
scroll to position [3367, 0]
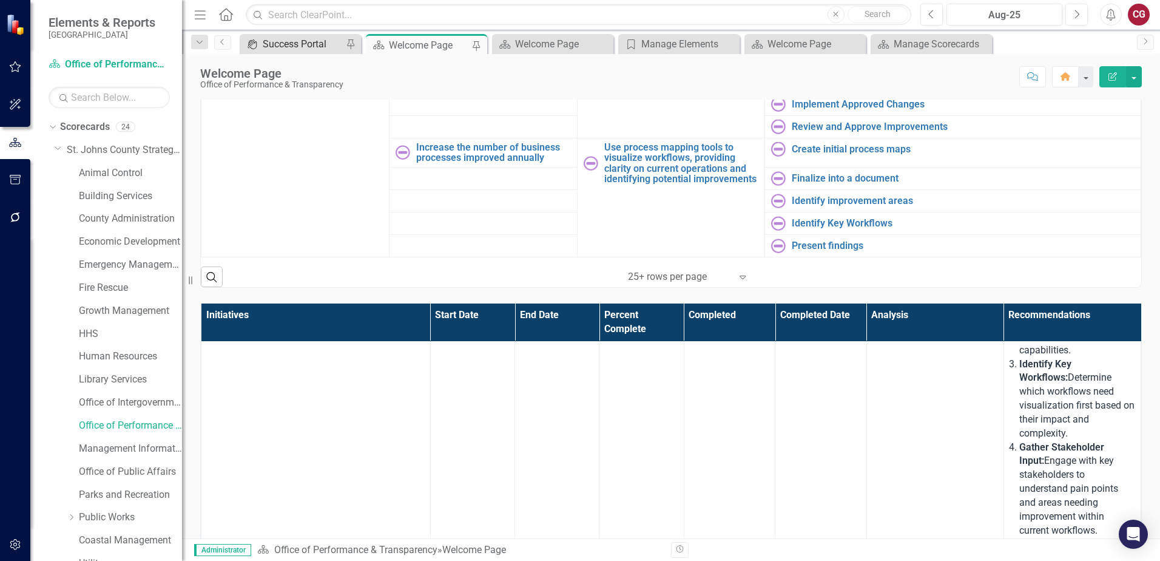
click at [274, 42] on div "Success Portal" at bounding box center [303, 43] width 80 height 15
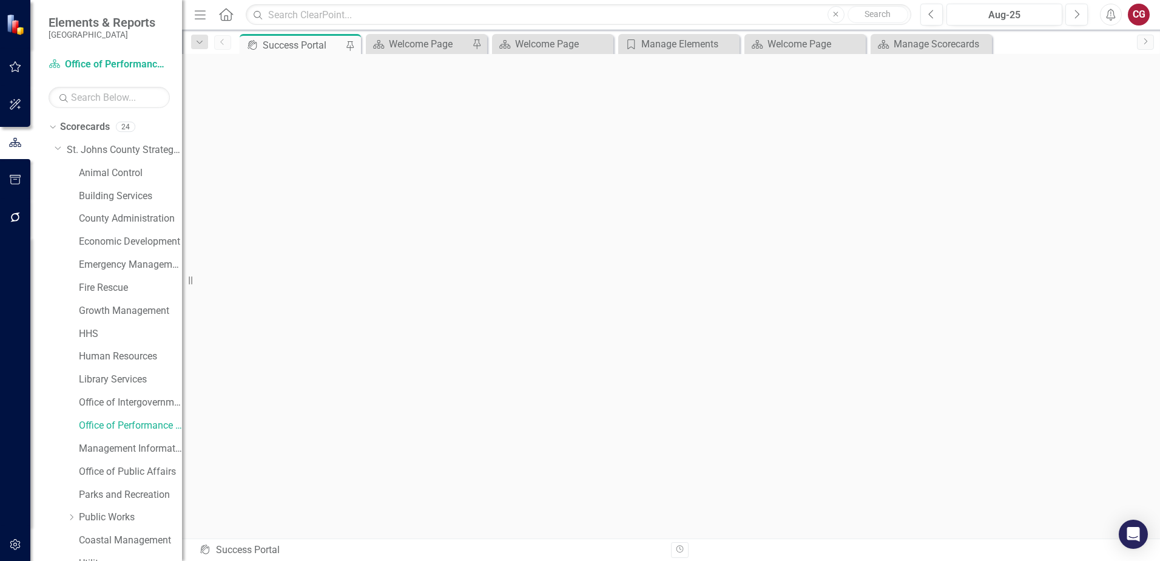
scroll to position [4, 0]
click at [18, 546] on icon "button" at bounding box center [15, 544] width 13 height 10
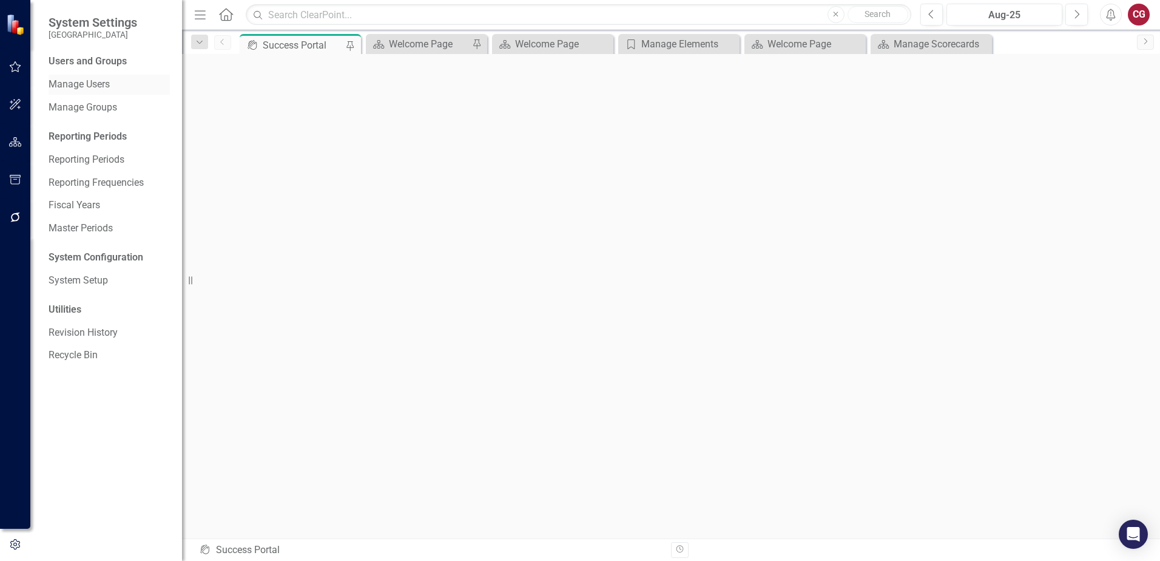
click at [87, 86] on link "Manage Users" at bounding box center [109, 85] width 121 height 14
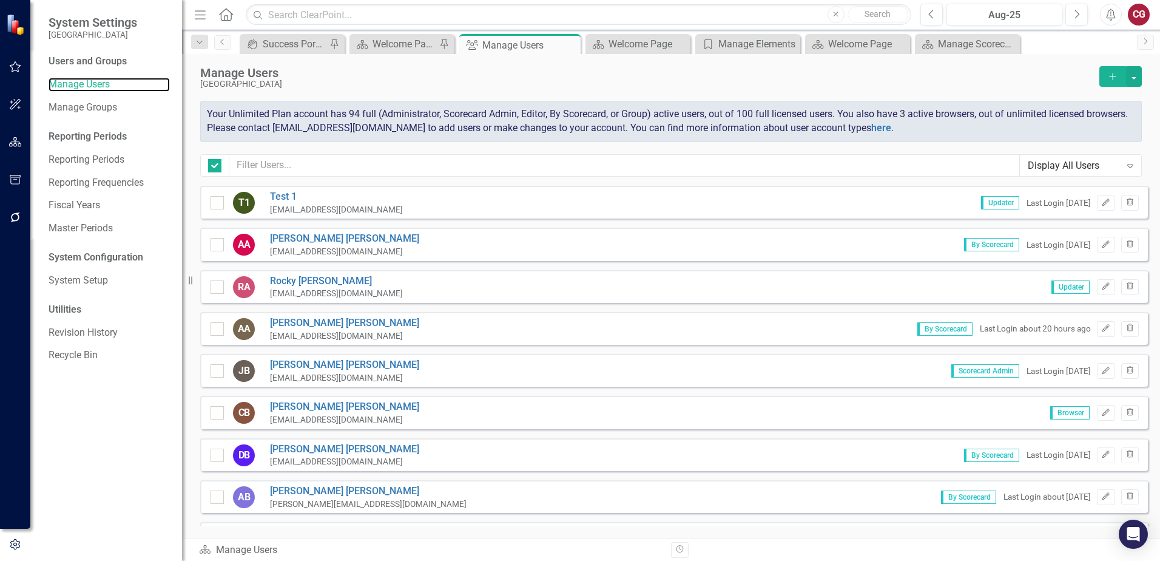
checkbox input "false"
click at [306, 171] on input "text" at bounding box center [624, 165] width 791 height 22
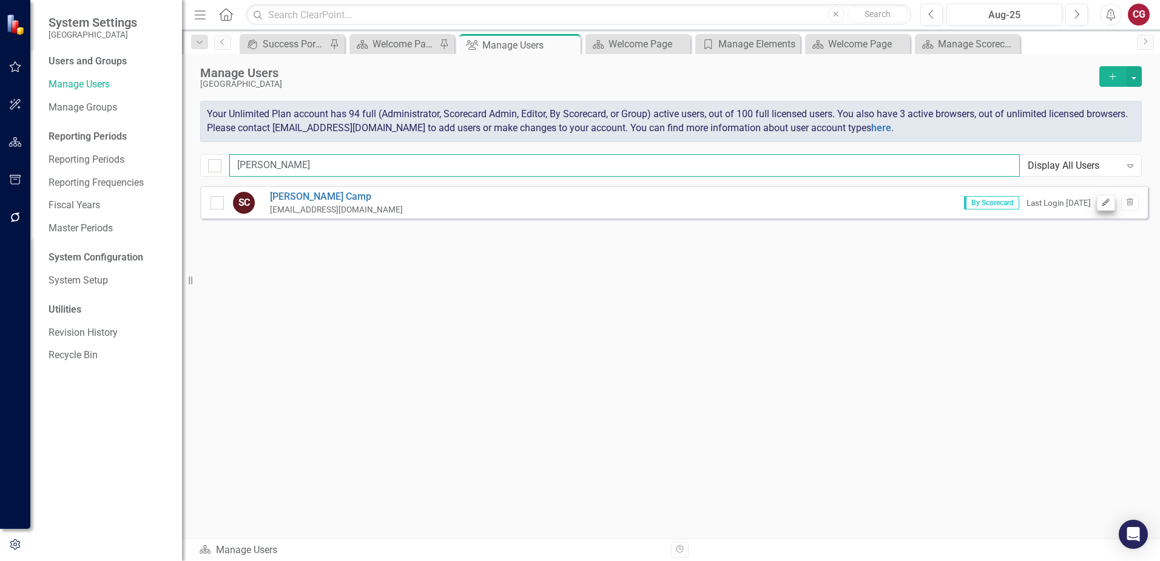
type input "[PERSON_NAME]"
click at [1106, 208] on button "Edit" at bounding box center [1106, 203] width 18 height 16
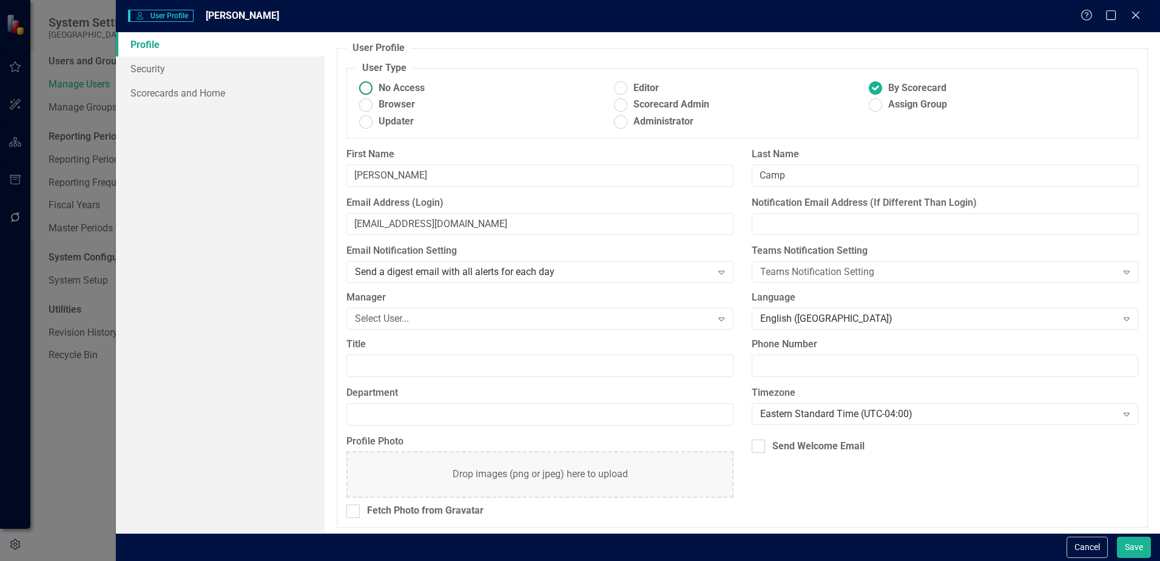
click at [369, 85] on ins at bounding box center [366, 88] width 19 height 19
click at [369, 85] on input "No Access" at bounding box center [366, 88] width 19 height 19
radio input "true"
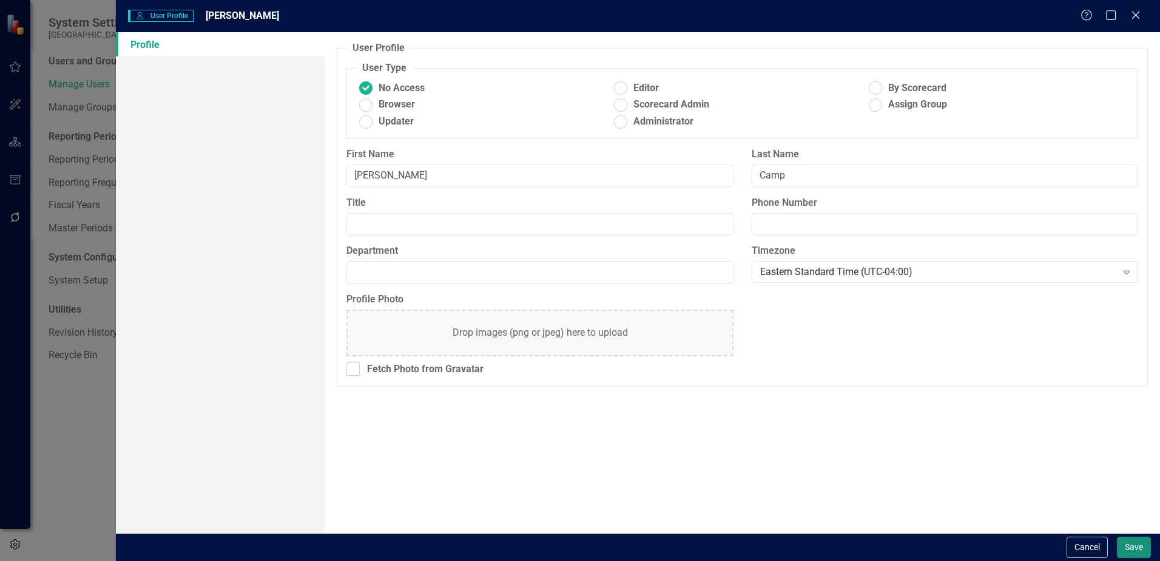
click at [1139, 541] on button "Save" at bounding box center [1134, 546] width 34 height 21
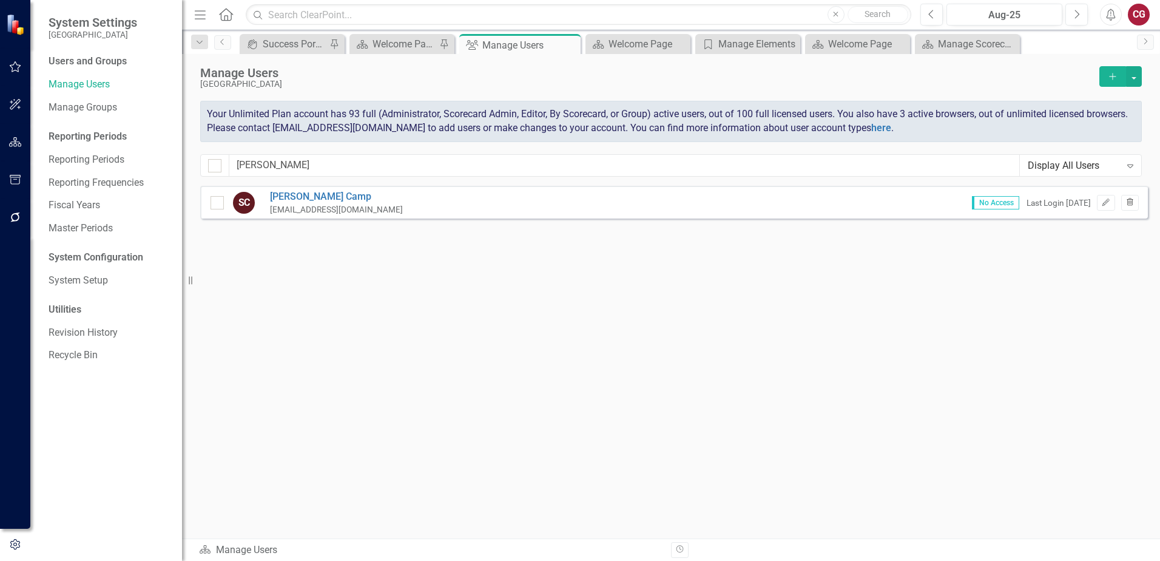
click at [1131, 204] on icon "Trash" at bounding box center [1129, 202] width 9 height 7
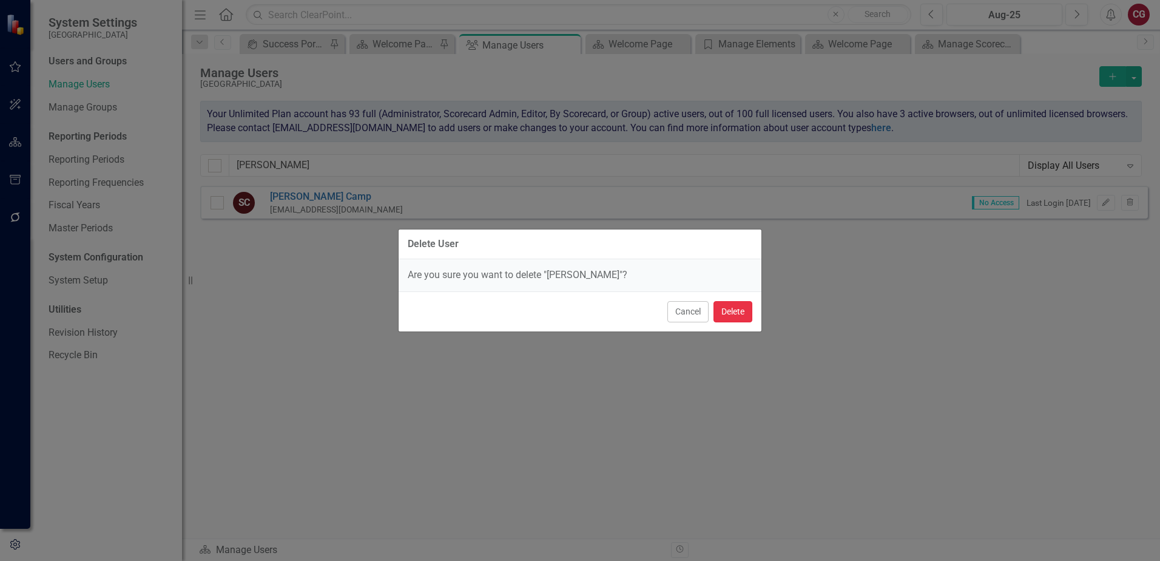
click at [726, 306] on button "Delete" at bounding box center [732, 311] width 39 height 21
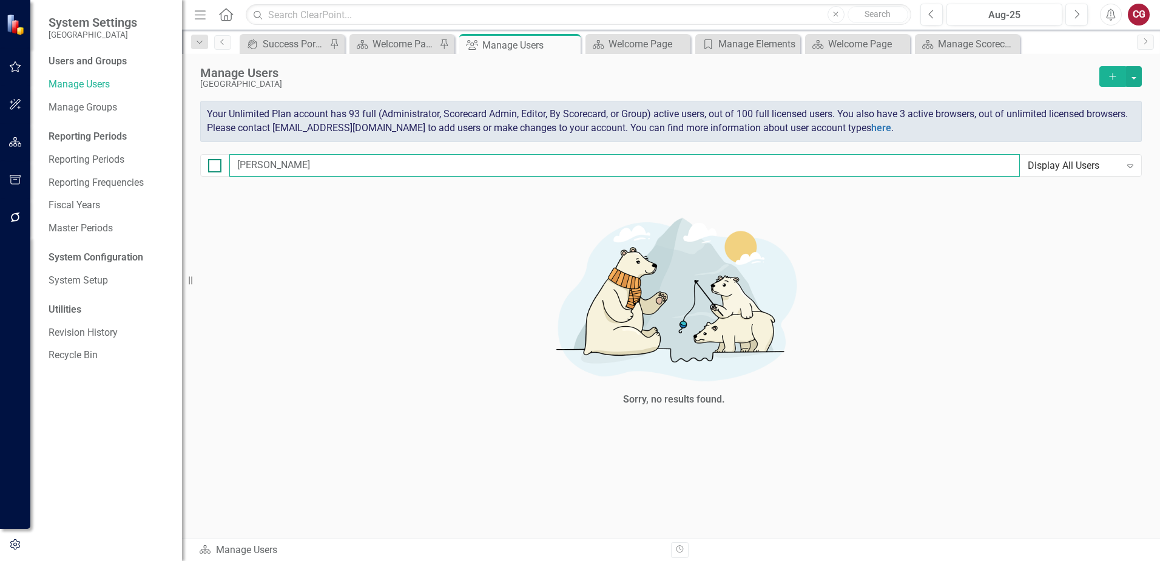
drag, startPoint x: 272, startPoint y: 164, endPoint x: 214, endPoint y: 163, distance: 57.6
click at [214, 163] on div "[PERSON_NAME] Display All Users Expand" at bounding box center [671, 165] width 942 height 22
checkbox input "false"
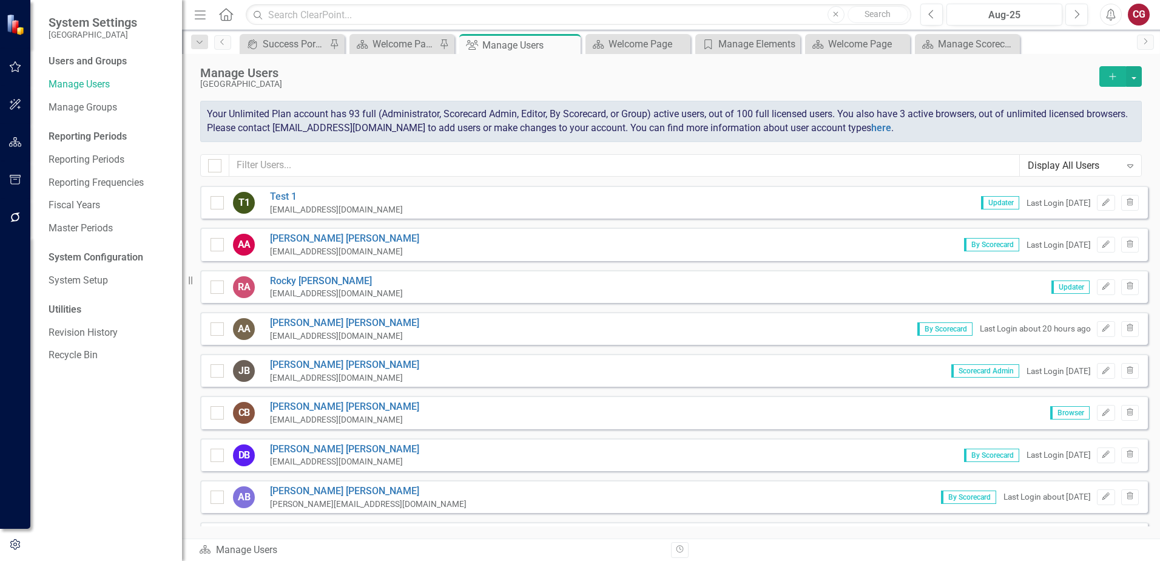
click at [227, 14] on icon "Home" at bounding box center [226, 14] width 16 height 13
